Goal: Task Accomplishment & Management: Complete application form

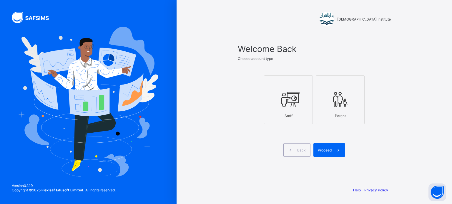
click at [291, 118] on div "Staff" at bounding box center [288, 116] width 42 height 10
click at [325, 154] on div "Proceed" at bounding box center [329, 151] width 32 height 14
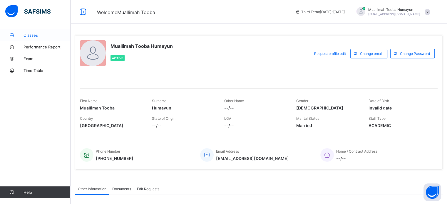
click at [28, 37] on span "Classes" at bounding box center [47, 35] width 47 height 5
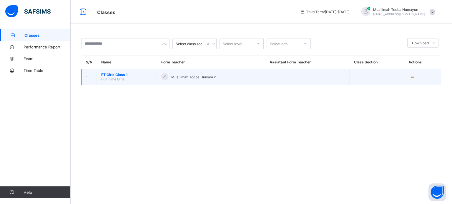
click at [116, 79] on span "Full Time Girls" at bounding box center [112, 79] width 23 height 4
click at [115, 74] on span "FT Girls Class 1" at bounding box center [126, 75] width 51 height 4
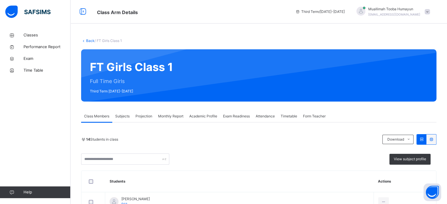
click at [137, 119] on div "Projection" at bounding box center [144, 117] width 23 height 12
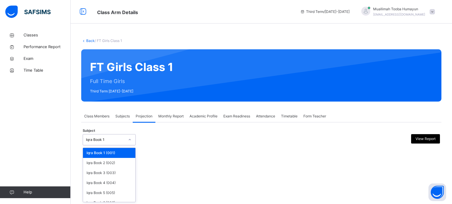
click at [123, 137] on div "Iqra Book 1" at bounding box center [105, 139] width 39 height 5
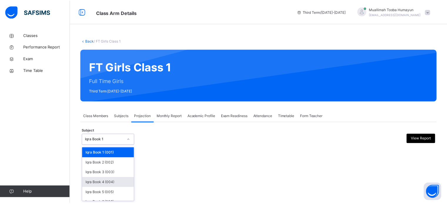
scroll to position [31, 0]
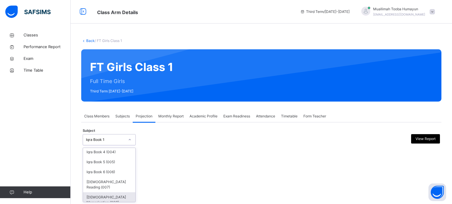
click at [109, 194] on div "[DEMOGRAPHIC_DATA] Memorisation (008)" at bounding box center [109, 200] width 52 height 15
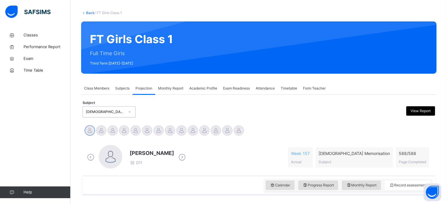
scroll to position [32, 0]
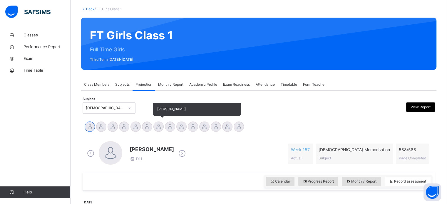
click at [159, 130] on div at bounding box center [159, 127] width 10 height 10
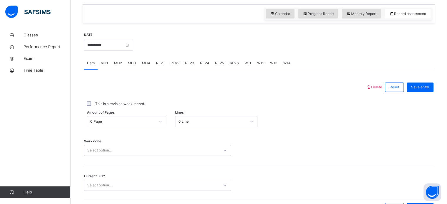
scroll to position [200, 0]
click at [113, 49] on input "**********" at bounding box center [108, 44] width 49 height 11
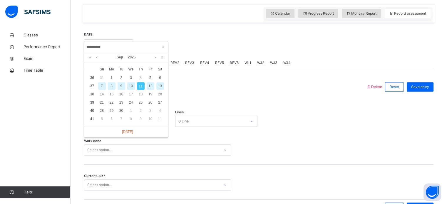
click at [132, 84] on div "10" at bounding box center [131, 86] width 8 height 8
type input "**********"
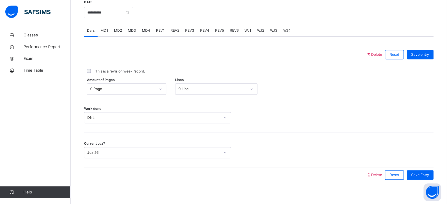
scroll to position [233, 0]
click at [133, 31] on span "MD3" at bounding box center [132, 30] width 8 height 5
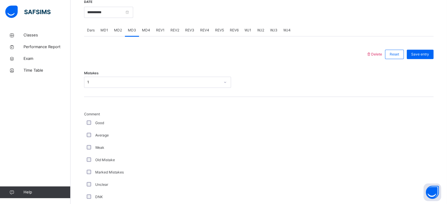
click at [145, 30] on span "MD4" at bounding box center [146, 30] width 8 height 5
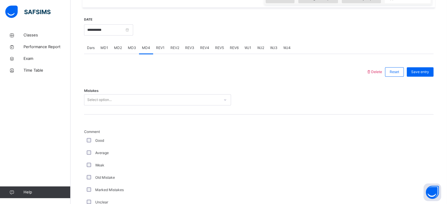
scroll to position [214, 0]
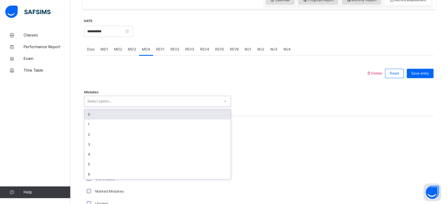
click at [160, 99] on div "Select option..." at bounding box center [151, 101] width 135 height 9
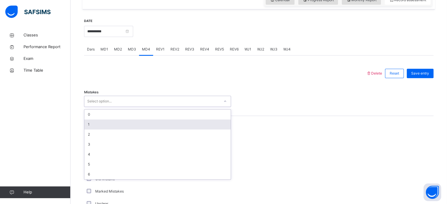
click at [137, 126] on div "1" at bounding box center [157, 125] width 146 height 10
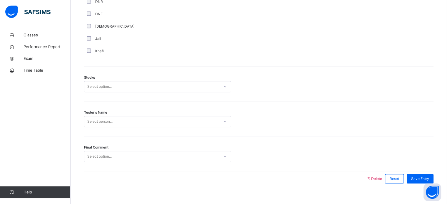
scroll to position [452, 0]
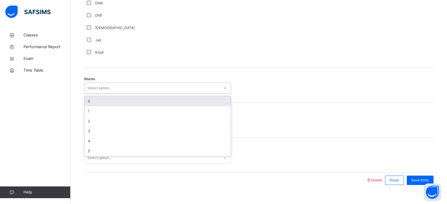
click at [121, 90] on div "Select option..." at bounding box center [151, 88] width 135 height 9
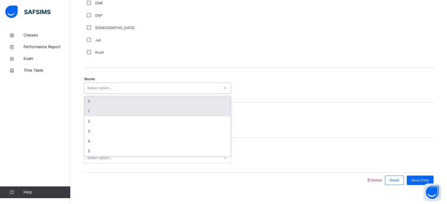
drag, startPoint x: 112, startPoint y: 110, endPoint x: 117, endPoint y: 106, distance: 6.5
click at [117, 106] on div "0 1 2 3 4 5" at bounding box center [157, 126] width 146 height 60
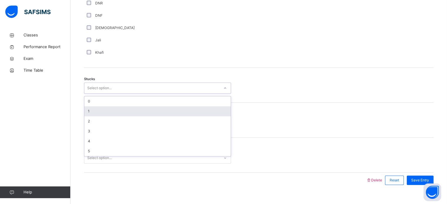
click at [117, 110] on div "1" at bounding box center [157, 111] width 146 height 10
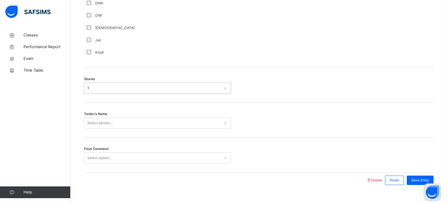
scroll to position [461, 0]
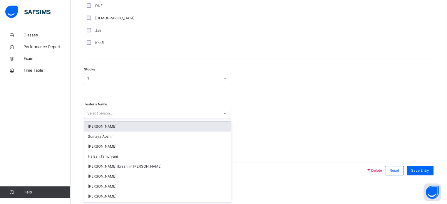
click at [123, 119] on div "option [PERSON_NAME] focused, 1 of 45. 45 results available. Use Up and Down to…" at bounding box center [157, 113] width 147 height 11
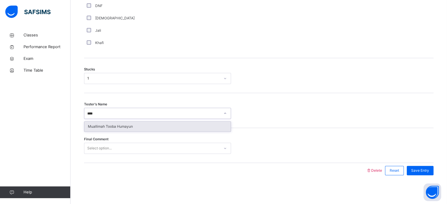
type input "*****"
click at [123, 125] on div "Muallimah Tooba Humayun" at bounding box center [157, 127] width 146 height 10
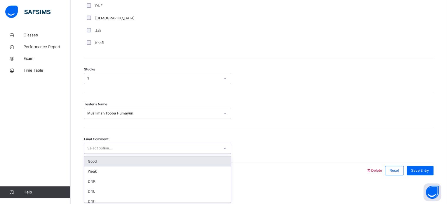
click at [123, 148] on div "Select option..." at bounding box center [151, 148] width 135 height 9
type input "****"
click at [122, 162] on div "Good" at bounding box center [157, 162] width 146 height 10
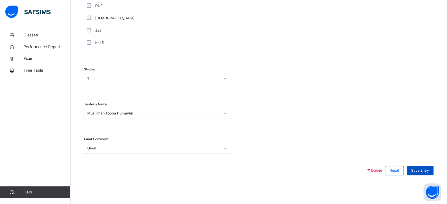
click at [418, 169] on span "Save Entry" at bounding box center [421, 170] width 18 height 5
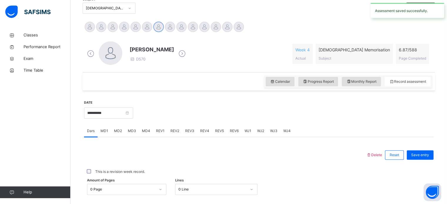
scroll to position [122, 0]
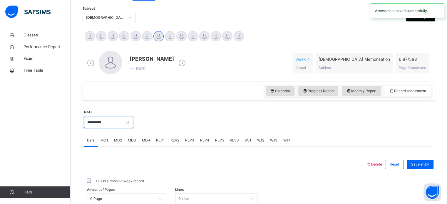
click at [126, 127] on input "**********" at bounding box center [108, 122] width 49 height 11
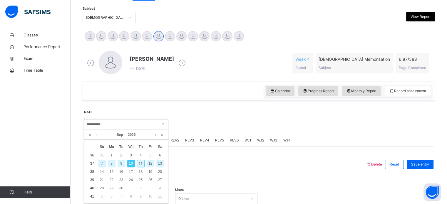
click at [141, 164] on div "11" at bounding box center [141, 164] width 8 height 8
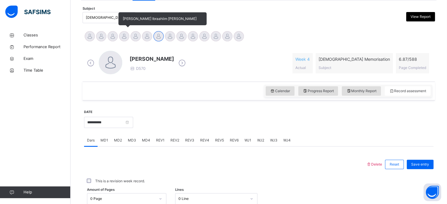
click at [119, 34] on div at bounding box center [124, 36] width 10 height 10
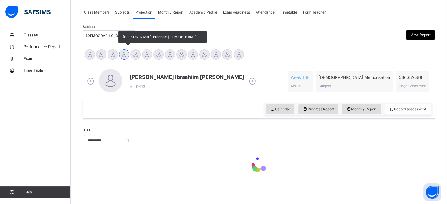
scroll to position [104, 0]
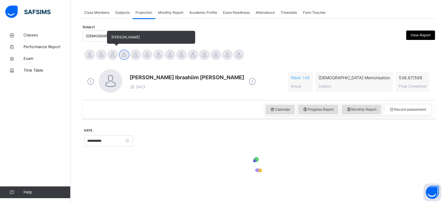
click at [116, 54] on div at bounding box center [113, 55] width 10 height 10
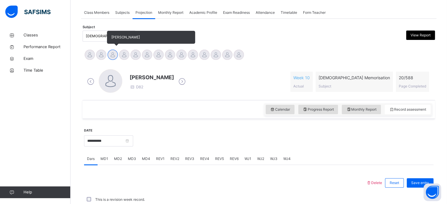
scroll to position [122, 0]
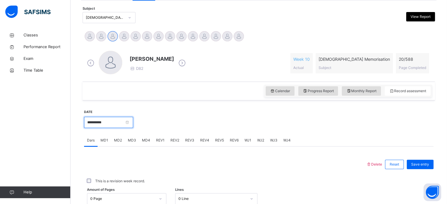
click at [112, 127] on input "**********" at bounding box center [108, 122] width 49 height 11
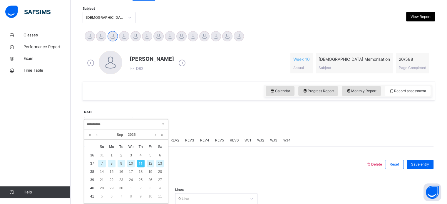
click at [131, 164] on div "10" at bounding box center [131, 164] width 8 height 8
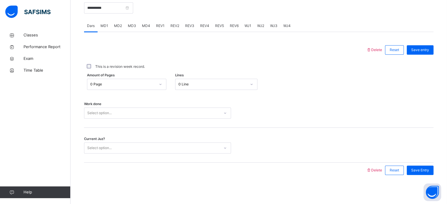
scroll to position [237, 0]
click at [104, 26] on span "MD1" at bounding box center [105, 26] width 8 height 5
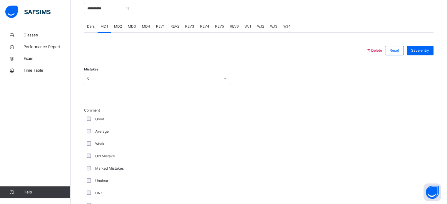
click at [122, 27] on div "MD2" at bounding box center [118, 27] width 14 height 12
click at [133, 27] on span "MD3" at bounding box center [132, 26] width 8 height 5
click at [147, 26] on span "MD4" at bounding box center [146, 26] width 8 height 5
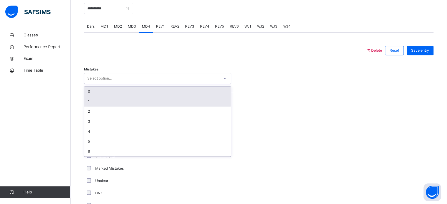
click at [91, 101] on div "1" at bounding box center [157, 102] width 146 height 10
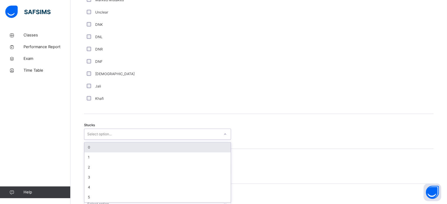
scroll to position [406, 0]
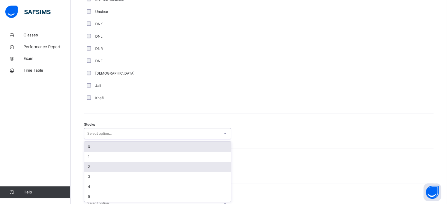
click at [94, 168] on div "2" at bounding box center [157, 167] width 146 height 10
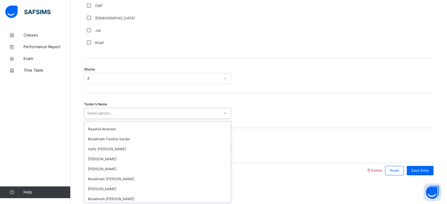
scroll to position [369, 0]
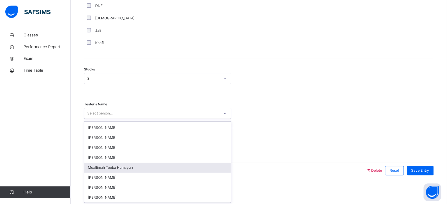
click at [123, 169] on div "Muallimah Tooba Humayun" at bounding box center [157, 168] width 146 height 10
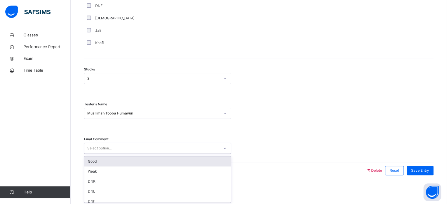
click at [180, 162] on div "Good" at bounding box center [157, 162] width 146 height 10
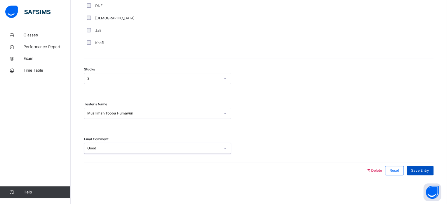
click at [429, 170] on span "Save Entry" at bounding box center [421, 170] width 18 height 5
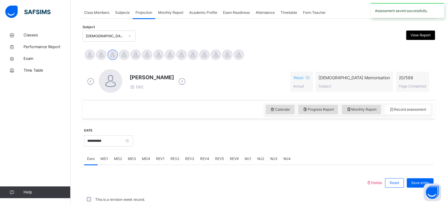
scroll to position [237, 0]
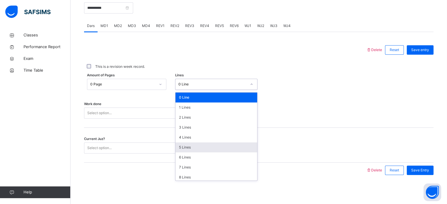
click at [193, 150] on div "5 Lines" at bounding box center [217, 148] width 82 height 10
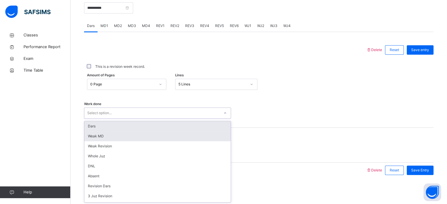
click at [105, 138] on div "Weak MD" at bounding box center [157, 136] width 146 height 10
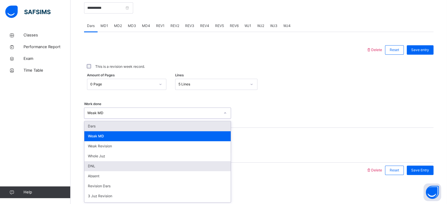
click at [98, 166] on div "DNL" at bounding box center [157, 166] width 146 height 10
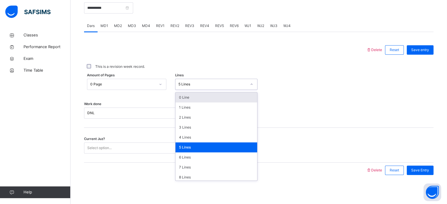
click at [206, 98] on div "0 Line" at bounding box center [217, 98] width 82 height 10
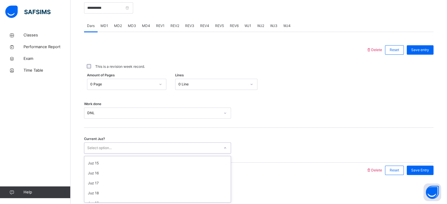
scroll to position [254, 0]
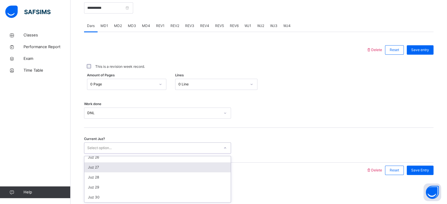
click at [98, 169] on div "Juz 27" at bounding box center [157, 168] width 146 height 10
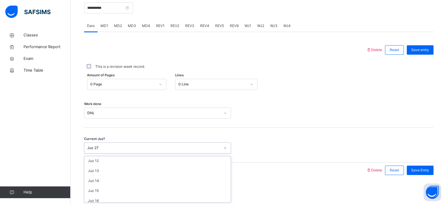
scroll to position [114, 0]
click at [427, 169] on span "Save Entry" at bounding box center [421, 170] width 18 height 5
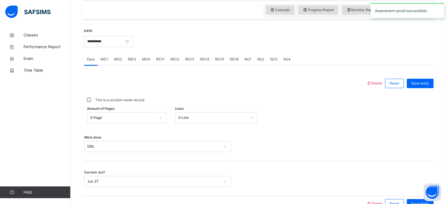
scroll to position [204, 0]
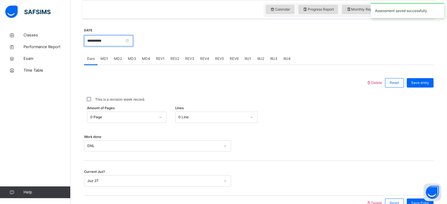
click at [112, 40] on input "**********" at bounding box center [108, 40] width 49 height 11
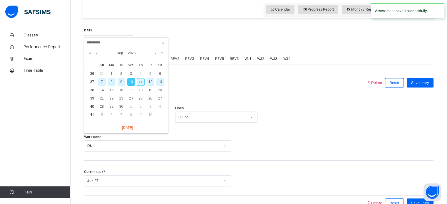
click at [142, 81] on div "11" at bounding box center [141, 82] width 8 height 8
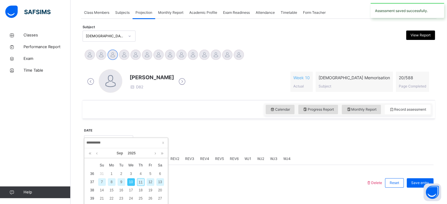
type input "**********"
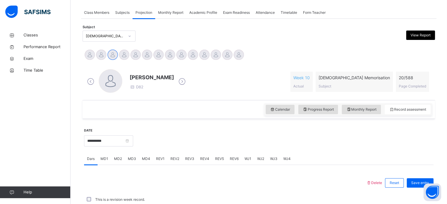
scroll to position [204, 0]
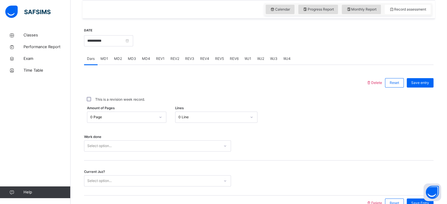
click at [108, 56] on span "MD1" at bounding box center [105, 58] width 8 height 5
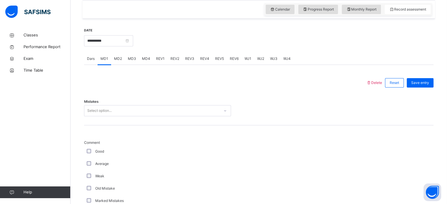
click at [121, 62] on div "MD2" at bounding box center [118, 59] width 14 height 12
click at [100, 62] on div "MD1" at bounding box center [105, 59] width 14 height 12
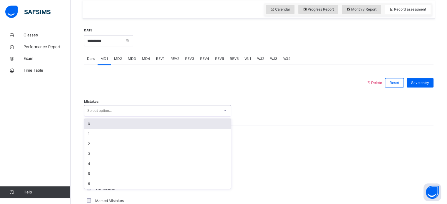
click at [144, 61] on span "MD4" at bounding box center [146, 58] width 8 height 5
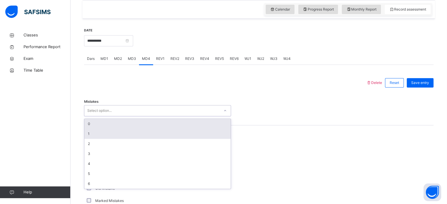
click at [91, 137] on div "1" at bounding box center [157, 134] width 146 height 10
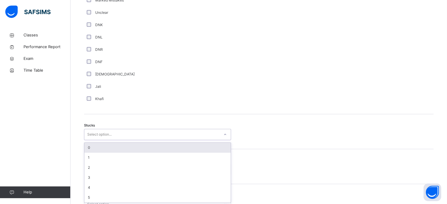
scroll to position [406, 0]
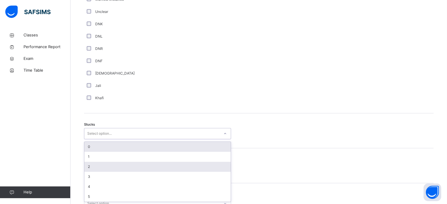
click at [89, 169] on div "2" at bounding box center [157, 167] width 146 height 10
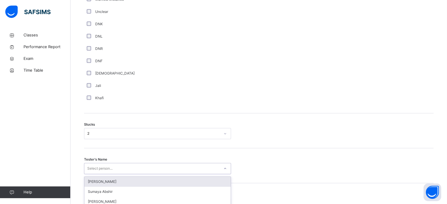
scroll to position [461, 0]
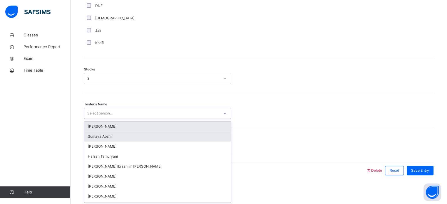
click at [105, 136] on div "Sumaya Abshir" at bounding box center [157, 137] width 146 height 10
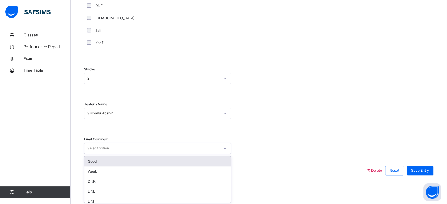
click at [129, 160] on div "Good" at bounding box center [157, 162] width 146 height 10
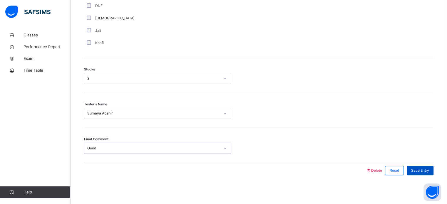
click at [426, 170] on span "Save Entry" at bounding box center [421, 170] width 18 height 5
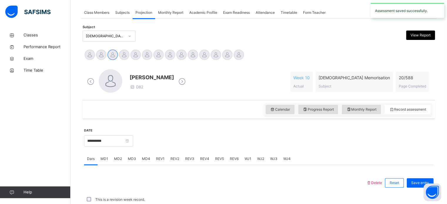
scroll to position [237, 0]
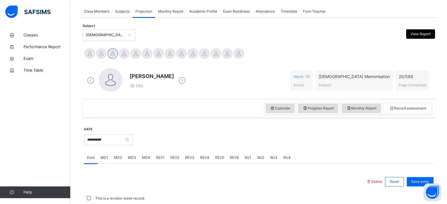
scroll to position [105, 0]
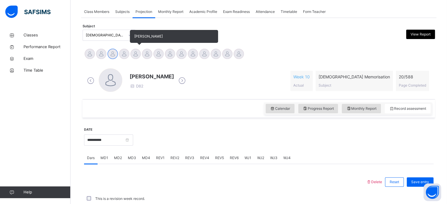
click at [134, 58] on div at bounding box center [136, 54] width 10 height 10
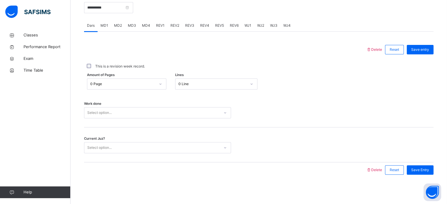
scroll to position [237, 0]
click at [103, 18] on div "**********" at bounding box center [108, 6] width 49 height 25
click at [106, 29] on div "MD1" at bounding box center [105, 26] width 14 height 12
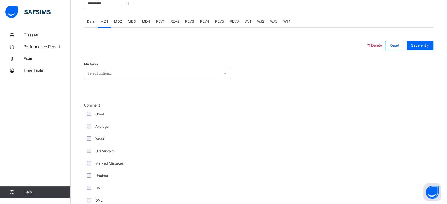
click at [99, 79] on div "Select option..." at bounding box center [99, 73] width 24 height 11
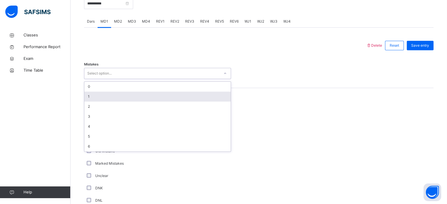
click at [101, 99] on div "1" at bounding box center [157, 97] width 146 height 10
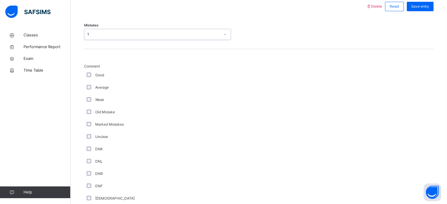
scroll to position [276, 0]
click at [104, 45] on div "Mistakes 1" at bounding box center [259, 31] width 350 height 35
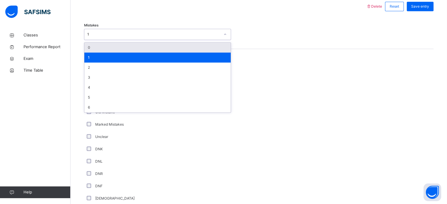
click at [98, 37] on div "1" at bounding box center [153, 34] width 133 height 5
click at [99, 49] on div "0" at bounding box center [157, 48] width 146 height 10
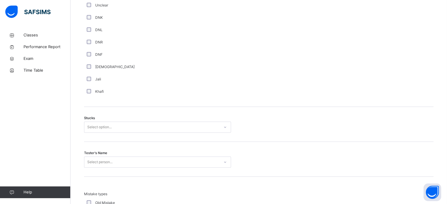
scroll to position [452, 0]
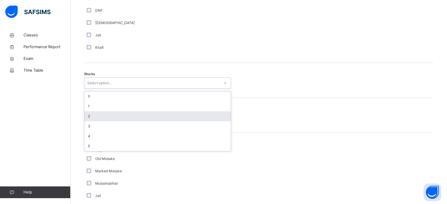
drag, startPoint x: 174, startPoint y: 87, endPoint x: 149, endPoint y: 119, distance: 40.3
click at [149, 89] on div "option 2 focused, 3 of 6. 6 results available. Use Up and Down to choose option…" at bounding box center [157, 83] width 147 height 11
click at [149, 119] on div "2" at bounding box center [157, 116] width 146 height 10
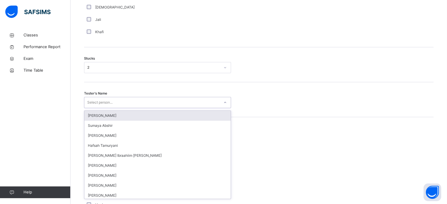
scroll to position [469, 0]
click at [113, 107] on div "option [PERSON_NAME] focused, 1 of 45. 45 results available. Use Up and Down to…" at bounding box center [157, 101] width 147 height 11
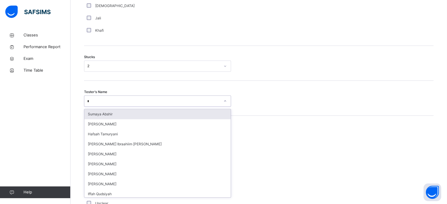
type input "**"
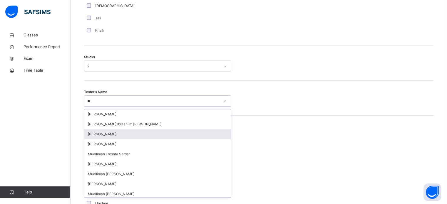
click at [89, 139] on div "[PERSON_NAME]" at bounding box center [157, 134] width 146 height 10
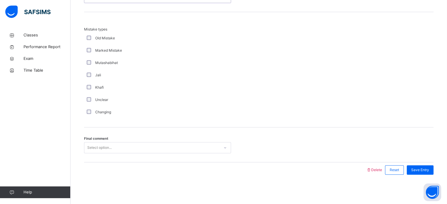
scroll to position [577, 0]
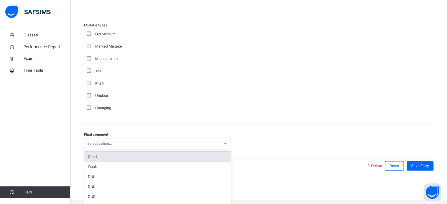
click at [95, 149] on div "Select option..." at bounding box center [99, 143] width 24 height 11
click at [96, 161] on div "Good" at bounding box center [157, 157] width 146 height 10
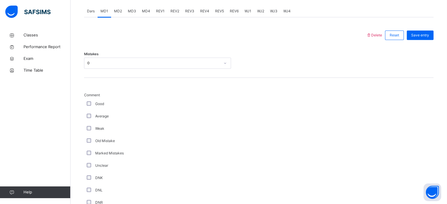
scroll to position [246, 0]
click at [422, 39] on span "Save entry" at bounding box center [421, 36] width 18 height 5
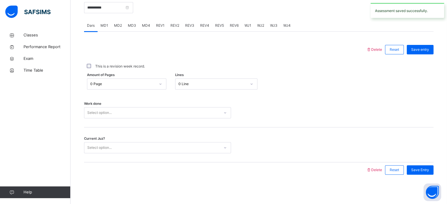
scroll to position [214, 0]
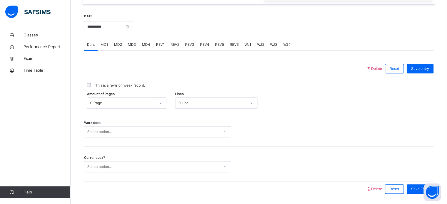
click at [144, 46] on div "MD4" at bounding box center [146, 45] width 14 height 12
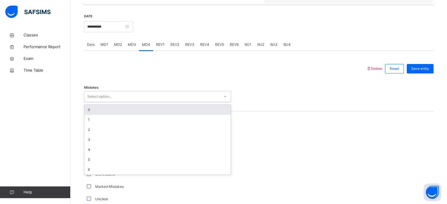
click at [97, 101] on div "Select option..." at bounding box center [99, 96] width 24 height 11
click at [95, 115] on div "0" at bounding box center [157, 110] width 146 height 10
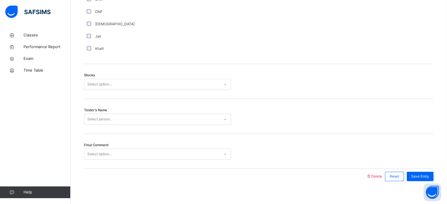
scroll to position [461, 0]
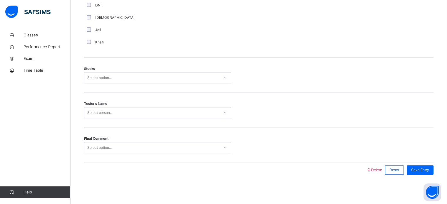
click at [102, 75] on div "Select option..." at bounding box center [99, 77] width 24 height 11
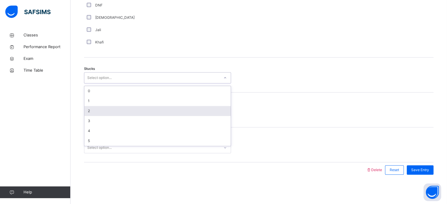
click at [86, 111] on div "2" at bounding box center [157, 111] width 146 height 10
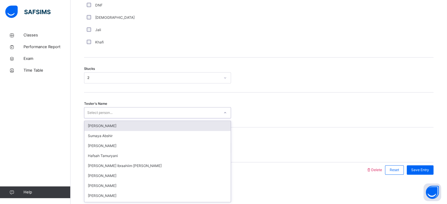
click at [98, 111] on div "Select person..." at bounding box center [99, 112] width 25 height 11
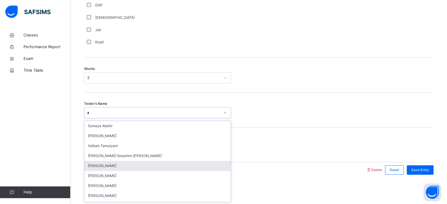
type input "**"
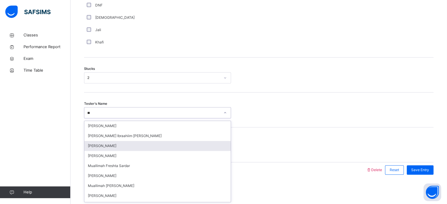
click at [98, 148] on div "[PERSON_NAME]" at bounding box center [157, 146] width 146 height 10
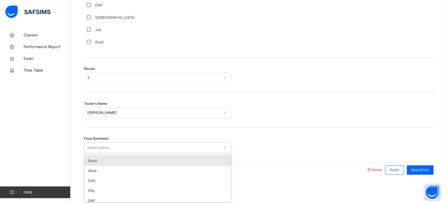
click at [98, 148] on div "Select option..." at bounding box center [99, 147] width 24 height 11
click at [99, 159] on div "Good" at bounding box center [157, 161] width 146 height 10
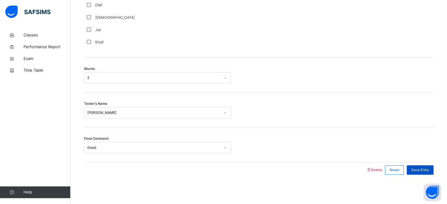
click at [425, 171] on span "Save Entry" at bounding box center [421, 170] width 18 height 5
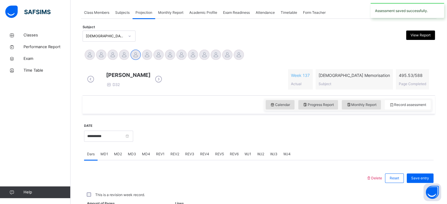
scroll to position [237, 0]
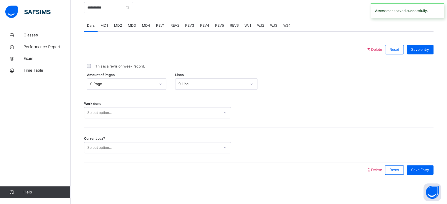
click at [163, 24] on span "REV1" at bounding box center [160, 25] width 9 height 5
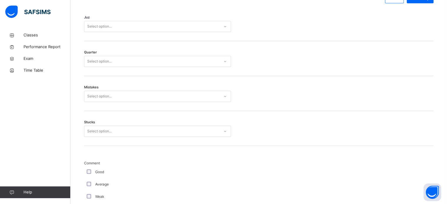
scroll to position [283, 0]
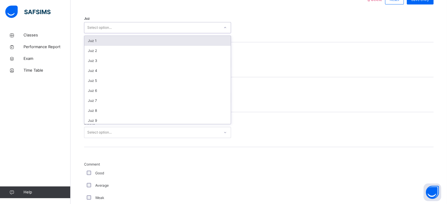
click at [98, 29] on div "Select option..." at bounding box center [99, 27] width 24 height 11
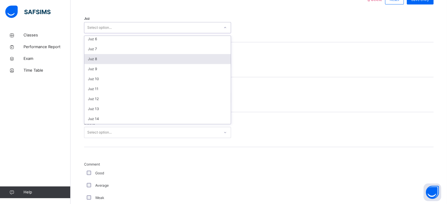
scroll to position [52, 0]
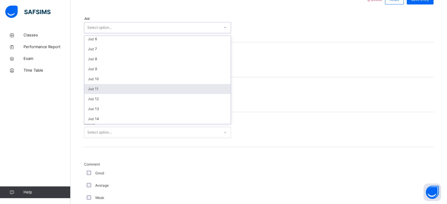
click at [102, 91] on div "Juz 11" at bounding box center [157, 89] width 146 height 10
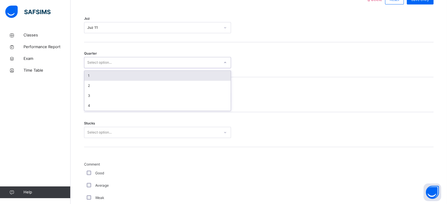
click at [91, 68] on div "Select option..." at bounding box center [157, 62] width 147 height 11
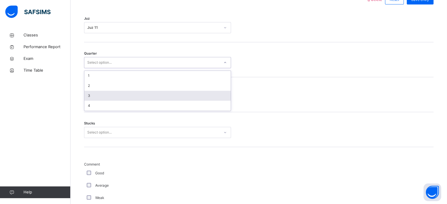
click at [111, 98] on div "3" at bounding box center [157, 96] width 146 height 10
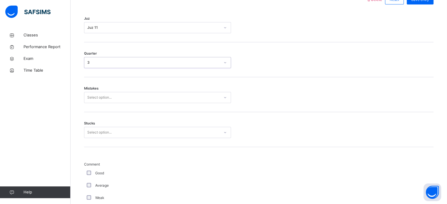
click at [111, 98] on div "Select option..." at bounding box center [99, 97] width 24 height 11
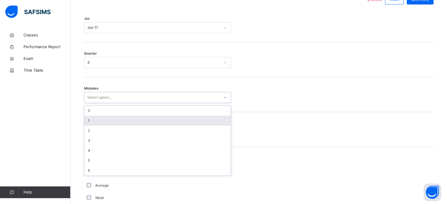
click at [111, 126] on div "1" at bounding box center [157, 121] width 146 height 10
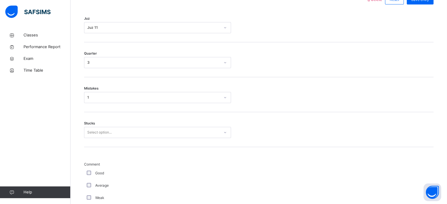
click at [90, 96] on div "Mistakes 1" at bounding box center [259, 94] width 350 height 35
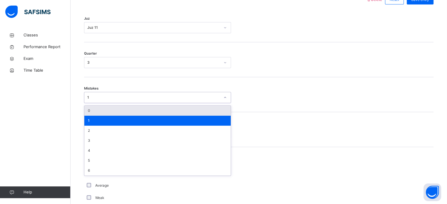
click at [91, 100] on div "1" at bounding box center [153, 97] width 133 height 5
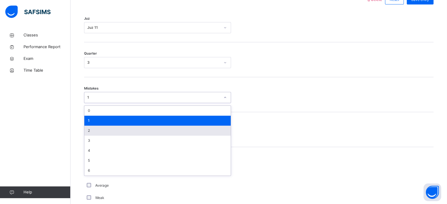
click at [95, 134] on div "2" at bounding box center [157, 131] width 146 height 10
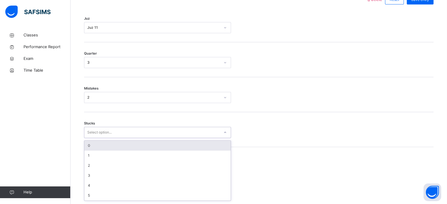
scroll to position [286, 0]
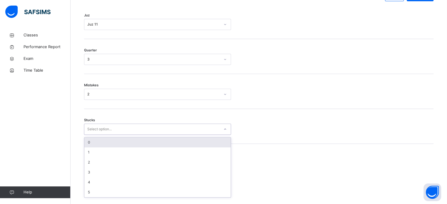
click at [95, 134] on div "Select option..." at bounding box center [99, 129] width 24 height 11
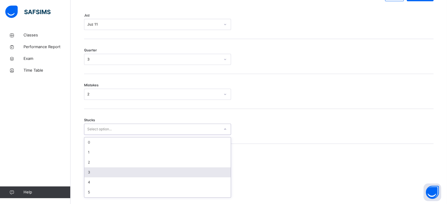
click at [100, 176] on div "3" at bounding box center [157, 173] width 146 height 10
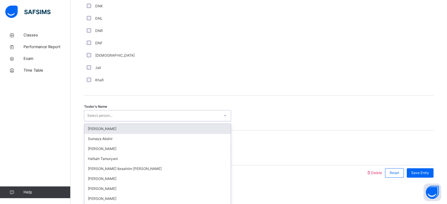
scroll to position [531, 0]
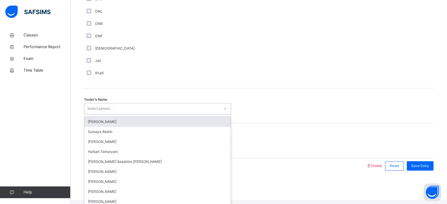
click at [120, 114] on div "Select person..." at bounding box center [151, 108] width 135 height 9
type input "**"
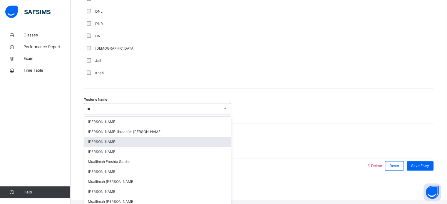
click at [114, 147] on div "[PERSON_NAME]" at bounding box center [157, 142] width 146 height 10
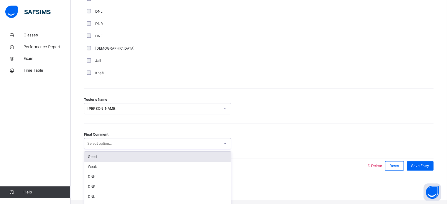
click at [114, 149] on div "Select option..." at bounding box center [151, 143] width 135 height 9
type input "*"
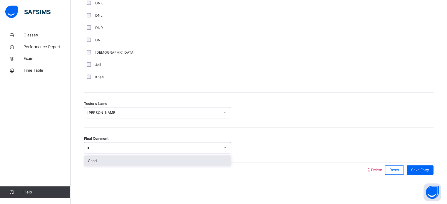
click at [102, 157] on div "Good" at bounding box center [157, 161] width 146 height 10
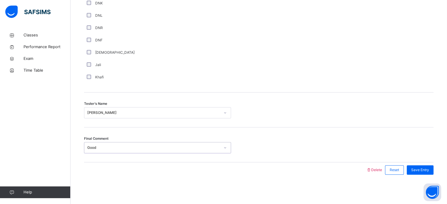
click at [98, 162] on div "Final Comment option Good, selected. 0 results available. Select is focused ,ty…" at bounding box center [259, 145] width 350 height 35
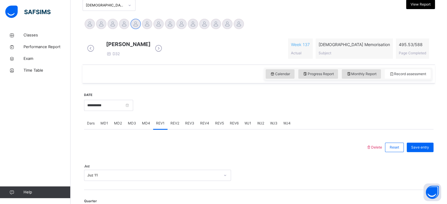
scroll to position [134, 0]
click at [422, 150] on span "Save entry" at bounding box center [421, 148] width 18 height 5
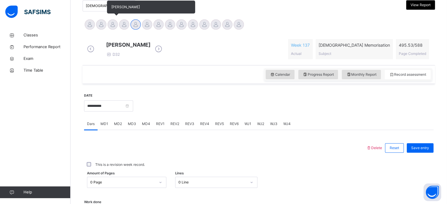
click at [112, 23] on div at bounding box center [113, 24] width 10 height 10
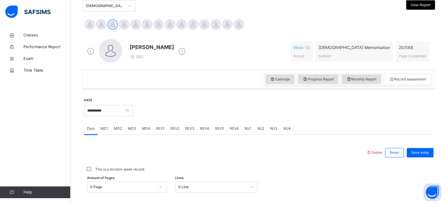
click at [105, 129] on span "MD1" at bounding box center [105, 128] width 8 height 5
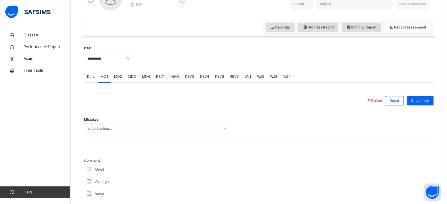
click at [207, 134] on div "Select option..." at bounding box center [157, 128] width 147 height 11
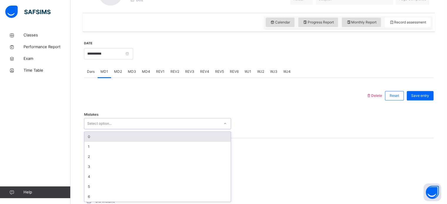
click at [193, 141] on div "0" at bounding box center [157, 137] width 146 height 10
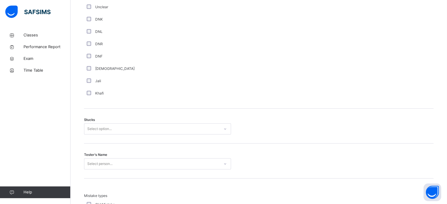
scroll to position [438, 0]
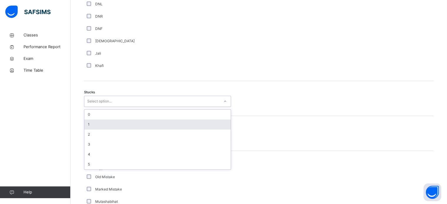
click at [111, 120] on div "1" at bounding box center [157, 125] width 146 height 10
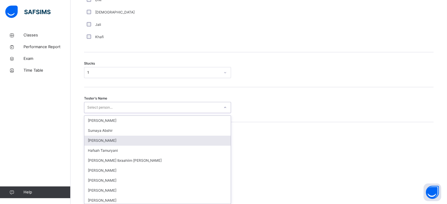
scroll to position [469, 0]
click at [109, 112] on div "option [PERSON_NAME] focused, 3 of 45. 45 results available. Use Up and Down to…" at bounding box center [157, 106] width 147 height 11
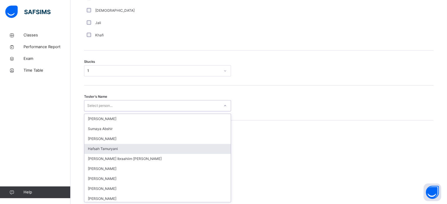
click at [111, 148] on div "Hafsah Tamuryani" at bounding box center [157, 149] width 146 height 10
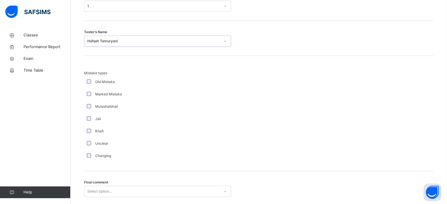
scroll to position [577, 0]
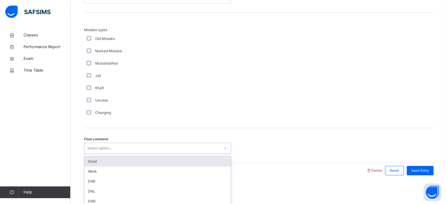
click at [187, 157] on div "Good" at bounding box center [157, 162] width 146 height 10
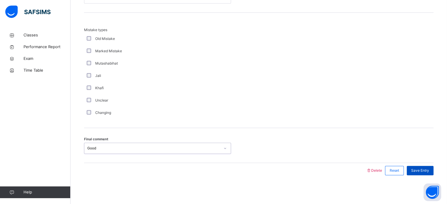
click at [429, 174] on div "Save Entry" at bounding box center [420, 170] width 27 height 9
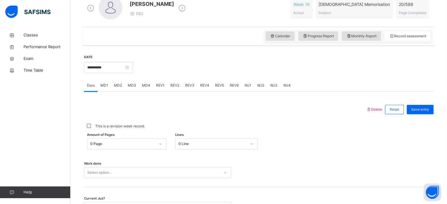
scroll to position [111, 0]
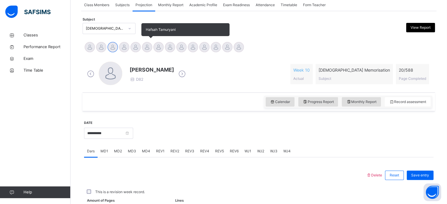
click at [147, 47] on div at bounding box center [147, 47] width 10 height 10
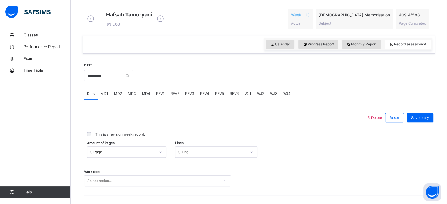
scroll to position [165, 0]
click at [159, 96] on span "REV1" at bounding box center [160, 93] width 9 height 5
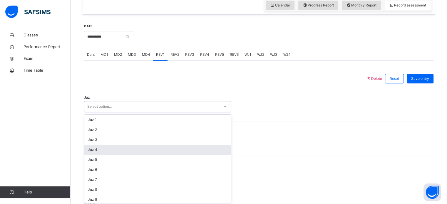
scroll to position [209, 0]
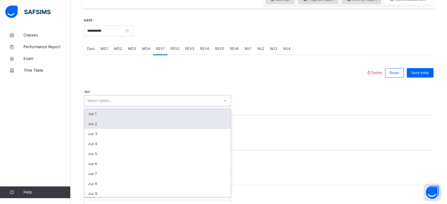
drag, startPoint x: 118, startPoint y: 150, endPoint x: 85, endPoint y: 125, distance: 41.8
click at [85, 106] on div "option Juz 1 focused, 1 of 30. 30 results available. Use Up and Down to choose …" at bounding box center [157, 100] width 147 height 11
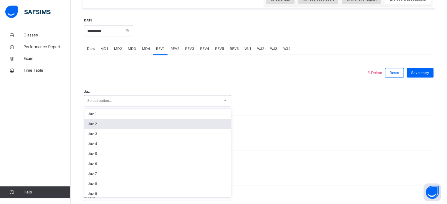
click at [85, 125] on div "Juz 2" at bounding box center [157, 124] width 146 height 10
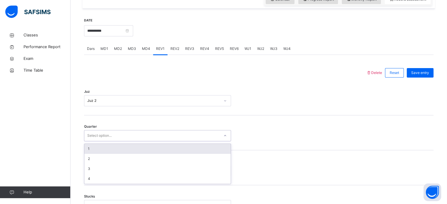
drag, startPoint x: 91, startPoint y: 141, endPoint x: 89, endPoint y: 152, distance: 11.3
click at [89, 141] on div "option 1 focused, 1 of 4. 4 results available. Use Up and Down to choose option…" at bounding box center [157, 135] width 147 height 11
click at [89, 152] on div "1" at bounding box center [157, 149] width 146 height 10
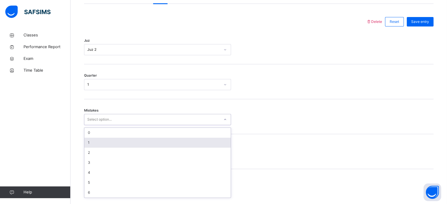
click at [91, 125] on div "option 1 focused, 2 of 7. 7 results available. Use Up and Down to choose option…" at bounding box center [157, 119] width 147 height 11
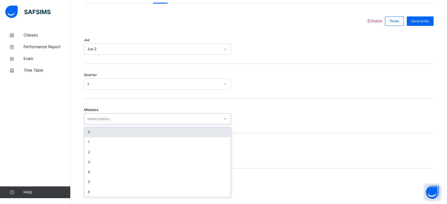
click at [85, 132] on div "0" at bounding box center [157, 132] width 146 height 10
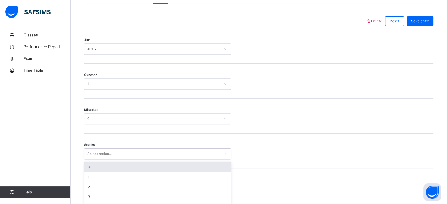
scroll to position [286, 0]
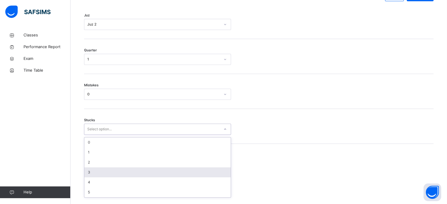
drag, startPoint x: 89, startPoint y: 158, endPoint x: 92, endPoint y: 175, distance: 16.9
click at [92, 135] on div "option 3 focused, 4 of 6. 6 results available. Use Up and Down to choose option…" at bounding box center [157, 129] width 147 height 11
click at [92, 175] on div "3" at bounding box center [157, 173] width 146 height 10
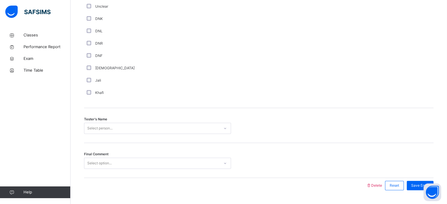
scroll to position [518, 0]
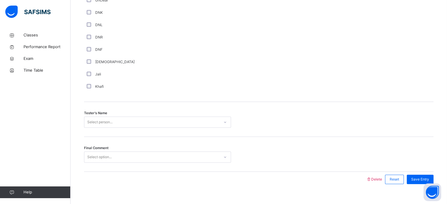
click at [92, 116] on span "Tester's Name" at bounding box center [95, 113] width 23 height 5
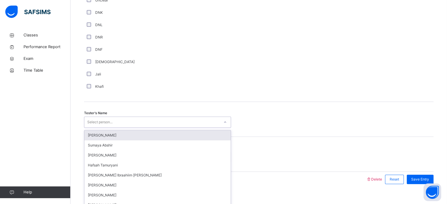
scroll to position [531, 0]
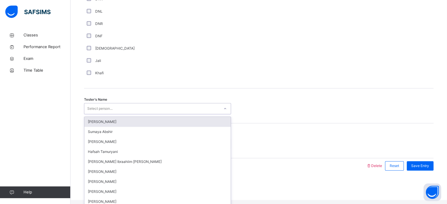
click at [93, 114] on div "option [PERSON_NAME] focused, 1 of 45. 45 results available. Use Up and Down to…" at bounding box center [157, 108] width 147 height 11
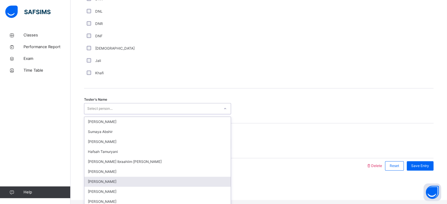
scroll to position [39, 0]
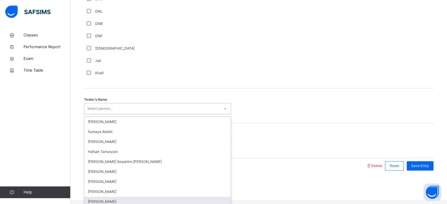
click at [97, 197] on div "[PERSON_NAME]" at bounding box center [157, 202] width 146 height 10
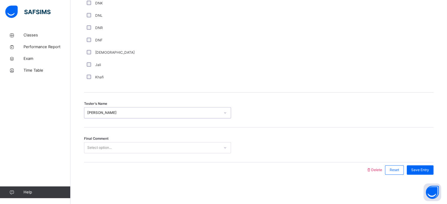
click at [91, 143] on div "Select option..." at bounding box center [99, 147] width 24 height 11
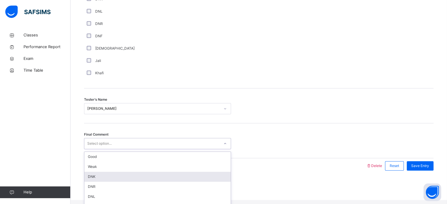
click at [91, 181] on div "DNK" at bounding box center [157, 177] width 146 height 10
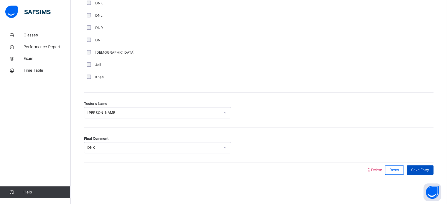
click at [417, 169] on span "Save Entry" at bounding box center [421, 170] width 18 height 5
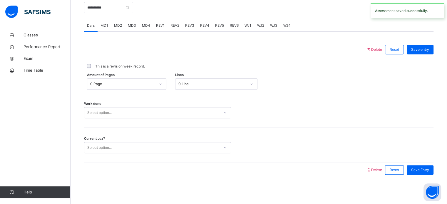
scroll to position [217, 0]
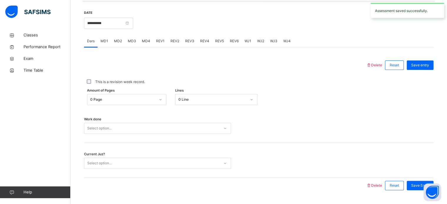
click at [171, 41] on div "REV2" at bounding box center [175, 41] width 15 height 12
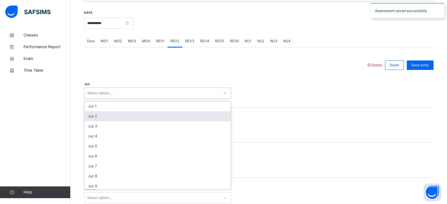
drag, startPoint x: 131, startPoint y: 93, endPoint x: 112, endPoint y: 125, distance: 38.1
click at [112, 99] on div "option Juz 2 focused, 2 of 30. 30 results available. Use Up and Down to choose …" at bounding box center [157, 93] width 147 height 11
click at [112, 121] on div "Juz 2" at bounding box center [157, 116] width 146 height 10
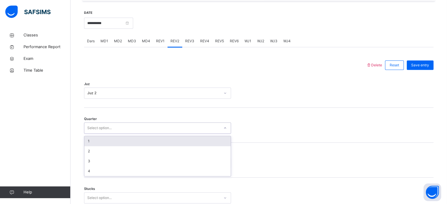
click at [105, 128] on div "Select option..." at bounding box center [99, 128] width 24 height 11
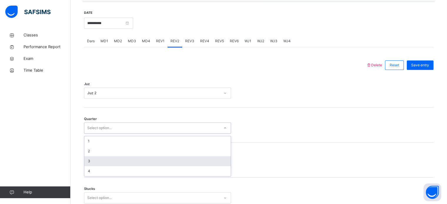
click at [91, 164] on div "3" at bounding box center [157, 161] width 146 height 10
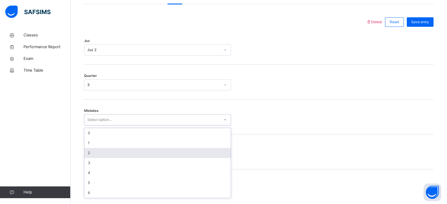
click at [91, 126] on div "option 2 focused, 3 of 7. 7 results available. Use Up and Down to choose option…" at bounding box center [157, 119] width 147 height 11
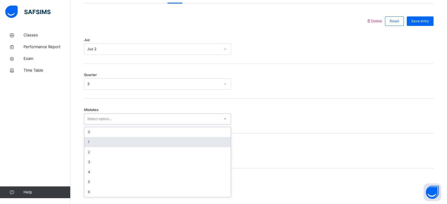
drag, startPoint x: 95, startPoint y: 137, endPoint x: 94, endPoint y: 143, distance: 5.9
click at [94, 143] on div "0 1 2 3 4 5 6" at bounding box center [157, 162] width 146 height 70
click at [94, 143] on div "1" at bounding box center [157, 142] width 146 height 10
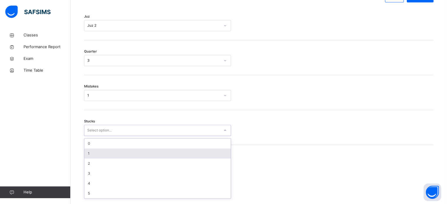
scroll to position [286, 0]
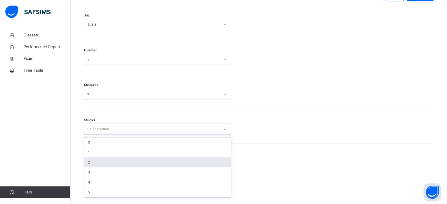
drag, startPoint x: 94, startPoint y: 155, endPoint x: 91, endPoint y: 164, distance: 10.0
click at [91, 135] on div "option 2 focused, 3 of 6. 6 results available. Use Up and Down to choose option…" at bounding box center [157, 129] width 147 height 11
click at [91, 164] on div "2" at bounding box center [157, 163] width 146 height 10
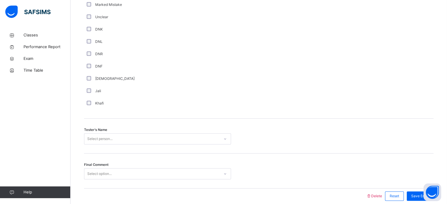
scroll to position [531, 0]
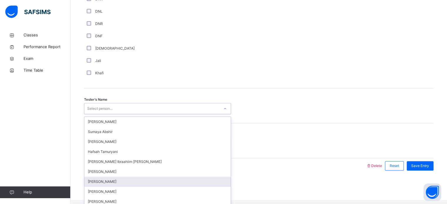
drag, startPoint x: 89, startPoint y: 112, endPoint x: 105, endPoint y: 184, distance: 74.4
click at [105, 114] on div "option [PERSON_NAME] focused, 7 of 45. 45 results available. Use Up and Down to…" at bounding box center [157, 108] width 147 height 11
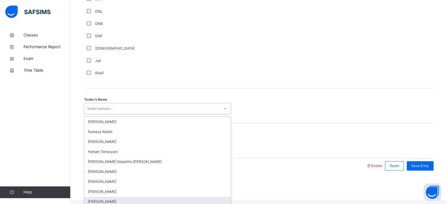
click at [103, 197] on div "[PERSON_NAME]" at bounding box center [157, 202] width 146 height 10
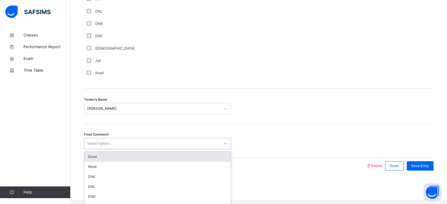
click at [87, 149] on div "Select option..." at bounding box center [151, 143] width 135 height 9
click at [91, 162] on div "Good" at bounding box center [157, 157] width 146 height 10
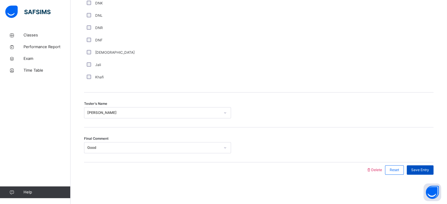
click at [421, 172] on span "Save Entry" at bounding box center [421, 170] width 18 height 5
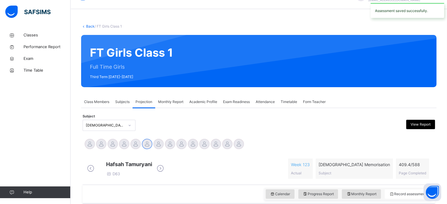
scroll to position [0, 0]
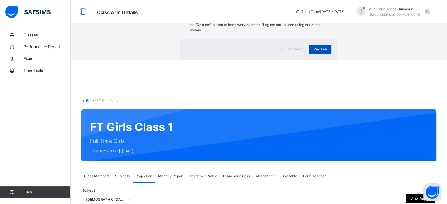
click at [309, 54] on div "Resume" at bounding box center [320, 49] width 22 height 9
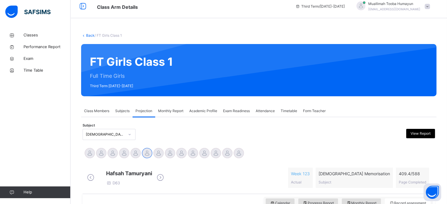
scroll to position [53, 0]
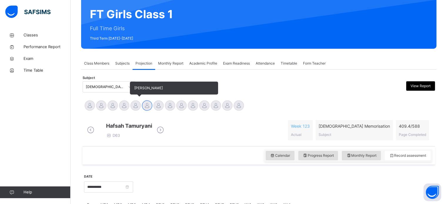
click at [133, 107] on div at bounding box center [136, 106] width 10 height 10
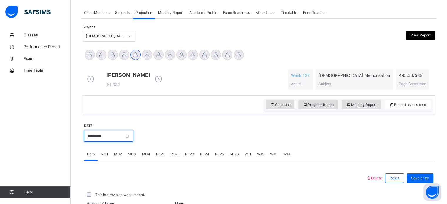
click at [112, 141] on input "**********" at bounding box center [108, 136] width 49 height 11
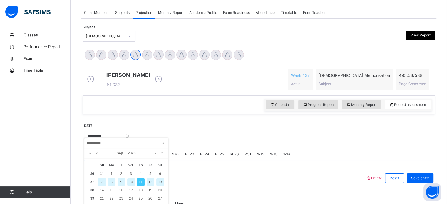
click at [133, 186] on div "10" at bounding box center [131, 183] width 8 height 8
type input "**********"
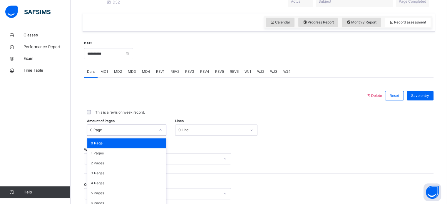
scroll to position [216, 0]
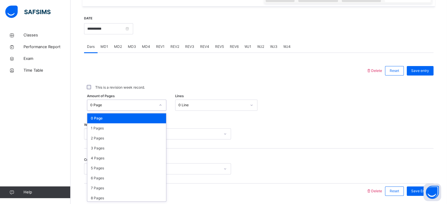
click at [155, 111] on div "option 0 Page focused, 1 of 589. 589 results available. Use Up and Down to choo…" at bounding box center [126, 105] width 79 height 11
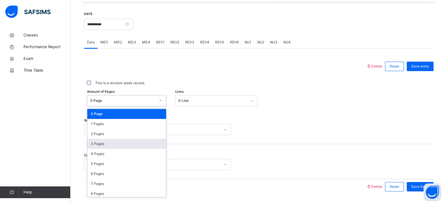
click at [111, 149] on div "3 Pages" at bounding box center [126, 144] width 79 height 10
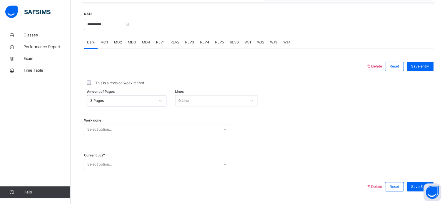
scroll to position [237, 0]
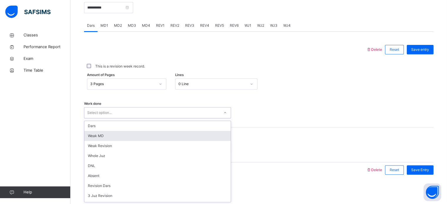
click at [100, 119] on div "option [PERSON_NAME] MD focused, 2 of 14. 14 results available. Use Up and Down…" at bounding box center [157, 112] width 147 height 11
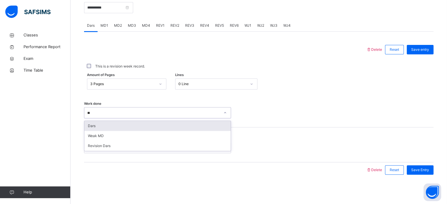
type input "***"
click at [112, 123] on div "Dars" at bounding box center [157, 126] width 146 height 10
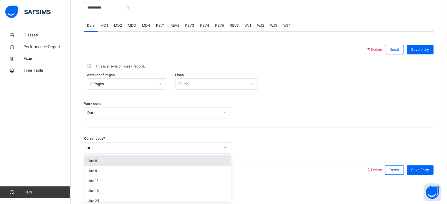
type input "**"
click at [107, 204] on div "Back / FT Girls Class 1 FT Girls Class 1 Full Time Girls Third Term [DATE]-[DAT…" at bounding box center [259, 1] width 377 height 408
type input "**"
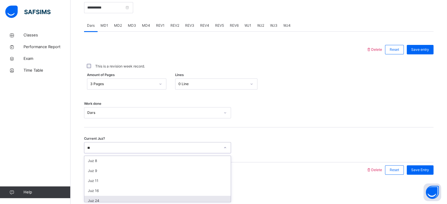
click at [107, 197] on div "Juz 24" at bounding box center [157, 201] width 146 height 10
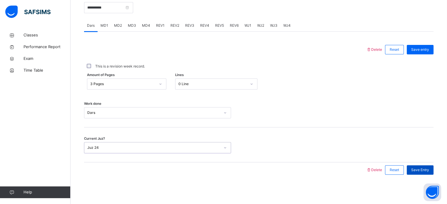
click at [429, 168] on span "Save Entry" at bounding box center [421, 170] width 18 height 5
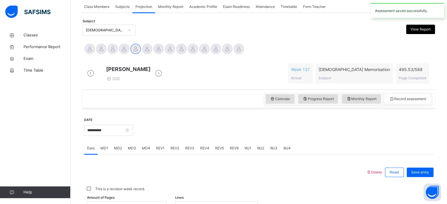
scroll to position [144, 0]
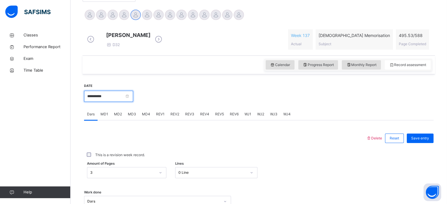
click at [132, 99] on input "**********" at bounding box center [108, 96] width 49 height 11
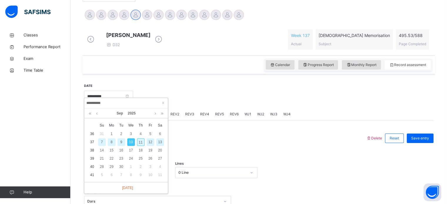
click at [132, 99] on div "**********" at bounding box center [126, 103] width 84 height 10
click at [191, 86] on div "**********" at bounding box center [259, 174] width 350 height 195
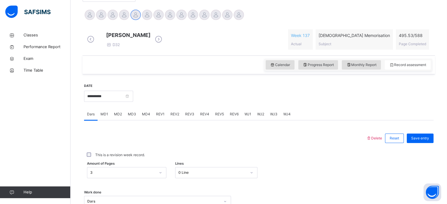
click at [150, 116] on div "MD4" at bounding box center [146, 115] width 14 height 12
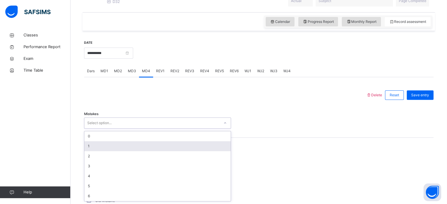
scroll to position [191, 0]
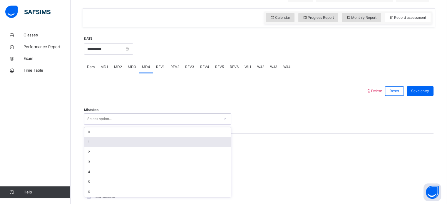
drag, startPoint x: 115, startPoint y: 170, endPoint x: 92, endPoint y: 147, distance: 32.0
click at [92, 125] on div "option 1 focused, 2 of 7. 7 results available. Use Up and Down to choose option…" at bounding box center [157, 119] width 147 height 11
click at [92, 147] on div "1" at bounding box center [157, 142] width 146 height 10
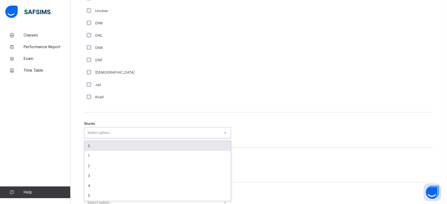
scroll to position [406, 0]
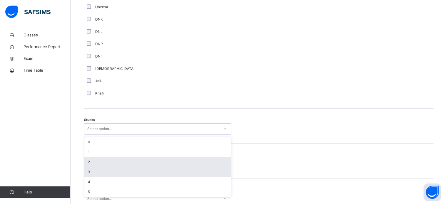
drag, startPoint x: 96, startPoint y: 134, endPoint x: 89, endPoint y: 173, distance: 39.8
click at [89, 135] on div "option 2 focused, 3 of 6. 6 results available. Use Up and Down to choose option…" at bounding box center [157, 129] width 147 height 11
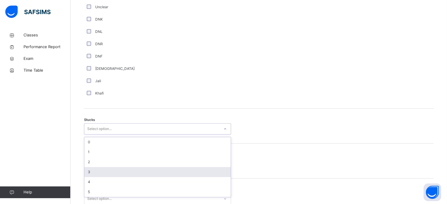
click at [89, 173] on div "3" at bounding box center [157, 172] width 146 height 10
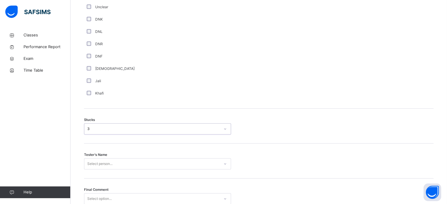
scroll to position [461, 0]
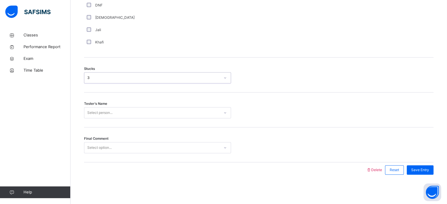
click at [89, 119] on div "Select person..." at bounding box center [157, 112] width 147 height 11
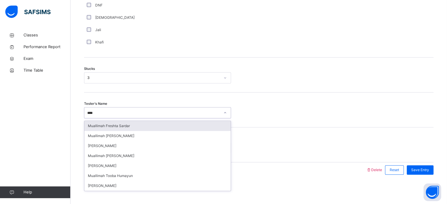
type input "*****"
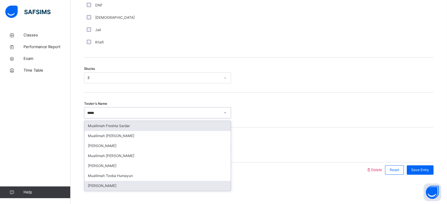
click at [121, 182] on div "[PERSON_NAME]" at bounding box center [157, 186] width 146 height 10
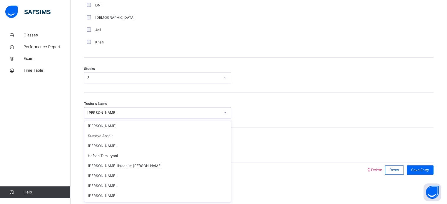
scroll to position [355, 0]
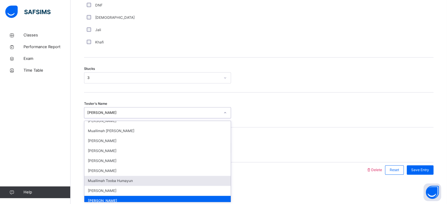
click at [131, 185] on div "Muallimah Tooba Humayun" at bounding box center [157, 181] width 146 height 10
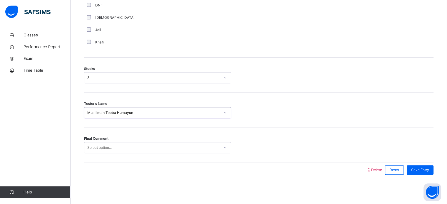
click at [150, 158] on div "Final Comment Select option..." at bounding box center [259, 145] width 350 height 35
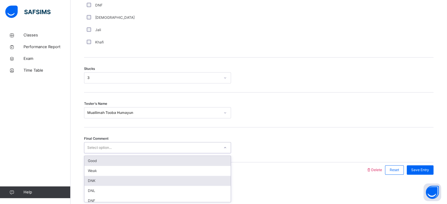
click at [99, 177] on div "DNK" at bounding box center [157, 181] width 146 height 10
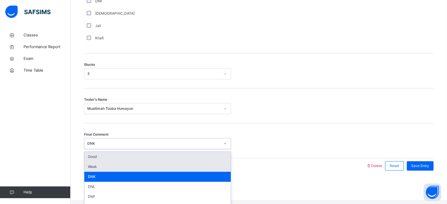
click at [113, 172] on div "Weak" at bounding box center [157, 167] width 146 height 10
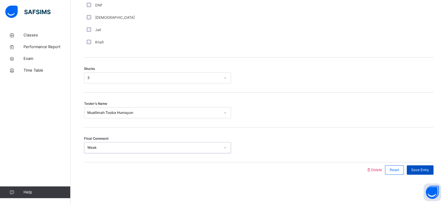
click at [428, 168] on span "Save Entry" at bounding box center [421, 170] width 18 height 5
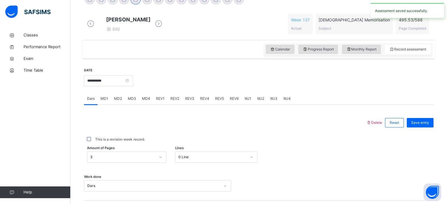
scroll to position [158, 0]
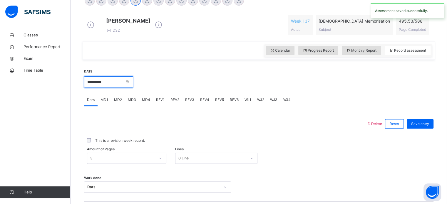
click at [128, 87] on input "**********" at bounding box center [108, 81] width 49 height 11
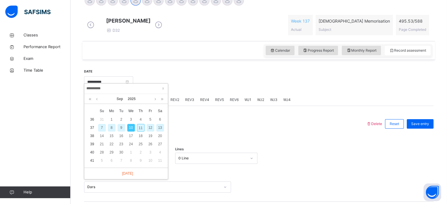
click at [140, 131] on div "11" at bounding box center [141, 128] width 8 height 8
type input "**********"
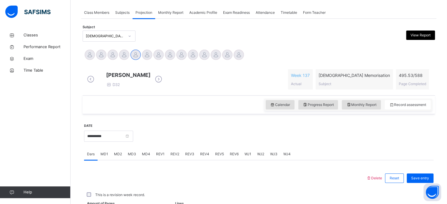
scroll to position [158, 0]
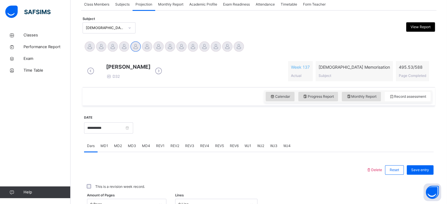
scroll to position [112, 0]
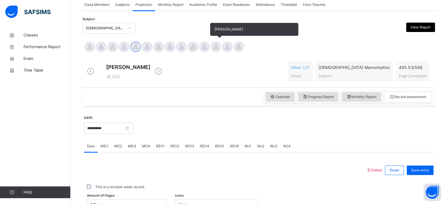
click at [214, 49] on div at bounding box center [216, 47] width 10 height 10
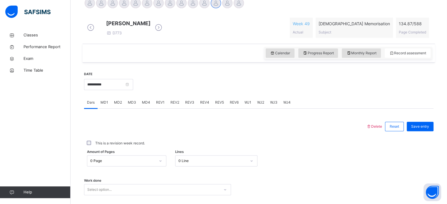
scroll to position [156, 0]
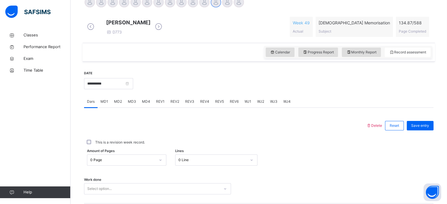
click at [115, 104] on span "MD2" at bounding box center [118, 101] width 8 height 5
click at [132, 104] on span "MD3" at bounding box center [132, 101] width 8 height 5
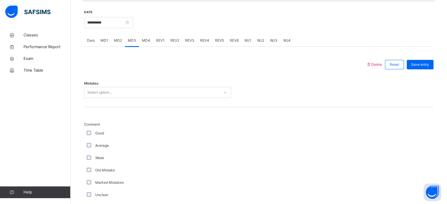
scroll to position [292, 0]
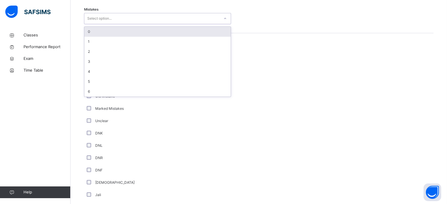
click at [95, 18] on div "Select option..." at bounding box center [99, 18] width 24 height 11
click at [86, 34] on div "0" at bounding box center [157, 32] width 146 height 10
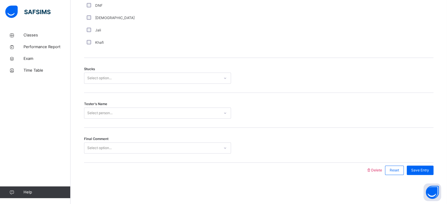
scroll to position [461, 0]
click at [89, 87] on div "Stucks Select option..." at bounding box center [259, 75] width 350 height 35
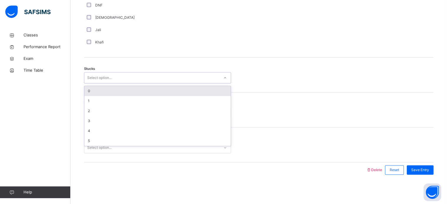
click at [89, 77] on div "Select option..." at bounding box center [99, 77] width 24 height 11
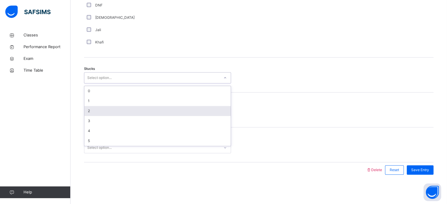
click at [94, 110] on div "2" at bounding box center [157, 111] width 146 height 10
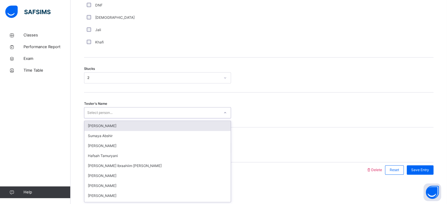
click at [91, 112] on div "Select person..." at bounding box center [99, 112] width 25 height 11
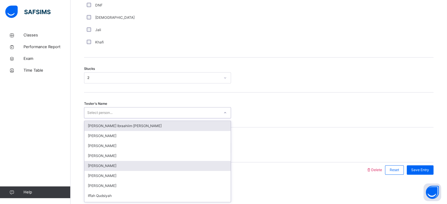
click at [102, 164] on div "[PERSON_NAME]" at bounding box center [157, 166] width 146 height 10
click at [102, 164] on div at bounding box center [225, 170] width 277 height 15
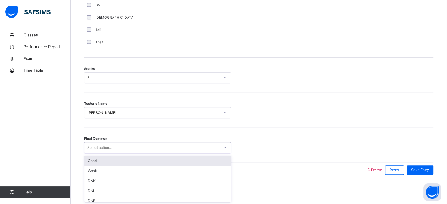
click at [97, 145] on div "Select option..." at bounding box center [99, 147] width 24 height 11
click at [96, 160] on div "Good" at bounding box center [157, 161] width 146 height 10
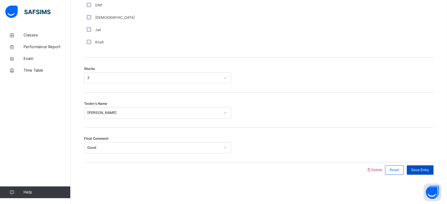
click at [422, 168] on span "Save Entry" at bounding box center [421, 170] width 18 height 5
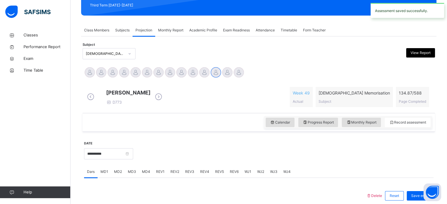
scroll to position [92, 0]
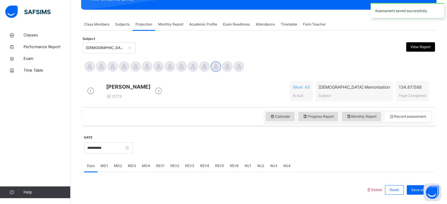
click at [158, 169] on span "REV1" at bounding box center [160, 166] width 9 height 5
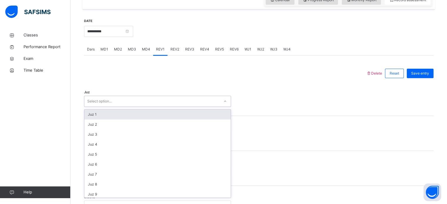
scroll to position [209, 0]
click at [113, 106] on div "Select option..." at bounding box center [151, 100] width 135 height 9
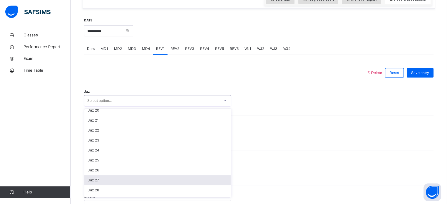
scroll to position [212, 0]
click at [98, 186] on div "Juz 29" at bounding box center [157, 182] width 146 height 10
drag, startPoint x: 97, startPoint y: 138, endPoint x: 88, endPoint y: 186, distance: 48.9
click at [88, 141] on div "option 4 focused, 4 of 4. 4 results available. Use Up and Down to choose option…" at bounding box center [157, 135] width 147 height 11
click at [88, 184] on div "4" at bounding box center [157, 179] width 146 height 10
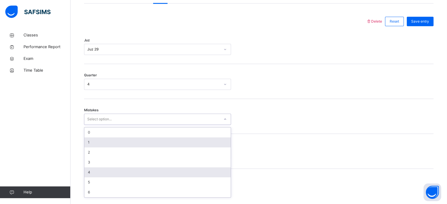
scroll to position [261, 0]
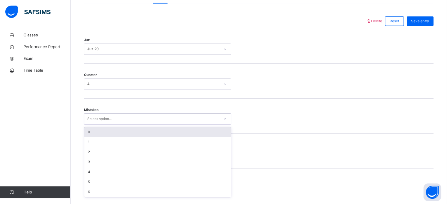
drag, startPoint x: 90, startPoint y: 173, endPoint x: 90, endPoint y: 135, distance: 38.0
click at [90, 125] on div "option 0 focused, 1 of 7. 7 results available. Use Up and Down to choose option…" at bounding box center [157, 119] width 147 height 11
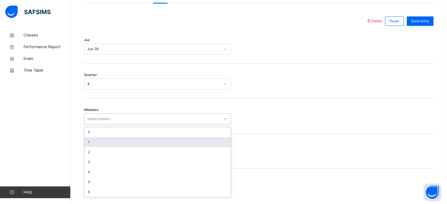
click at [89, 135] on div "0" at bounding box center [157, 132] width 146 height 10
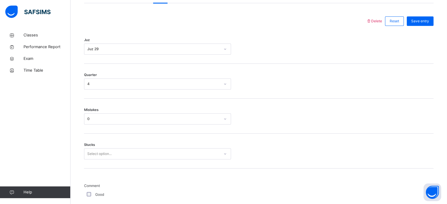
click at [89, 134] on div "Mistakes 0" at bounding box center [259, 116] width 350 height 35
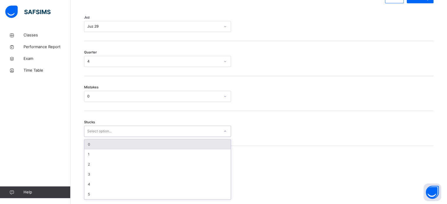
click at [88, 137] on div "option 0 focused, 1 of 6. 6 results available. Use Up and Down to choose option…" at bounding box center [157, 131] width 147 height 11
click at [88, 146] on div "0" at bounding box center [157, 143] width 146 height 10
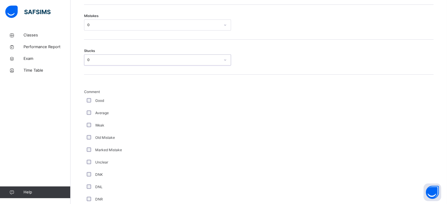
scroll to position [358, 0]
click at [87, 99] on div "Good" at bounding box center [157, 98] width 147 height 12
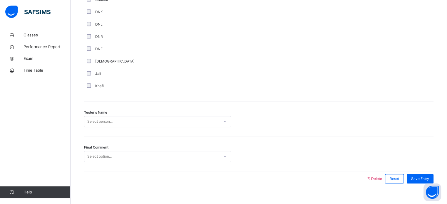
scroll to position [519, 0]
click at [94, 115] on span "Tester's Name" at bounding box center [95, 112] width 23 height 5
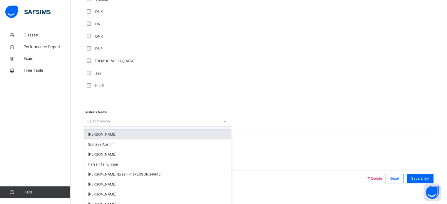
scroll to position [531, 0]
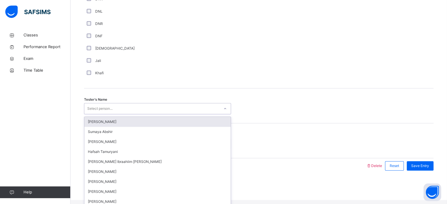
click at [94, 114] on div "option [PERSON_NAME] focused, 1 of 45. 45 results available. Use Up and Down to…" at bounding box center [157, 108] width 147 height 11
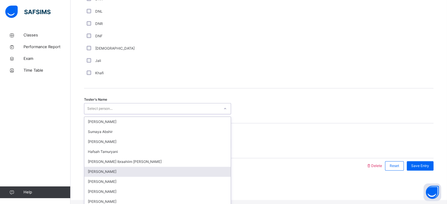
scroll to position [39, 0]
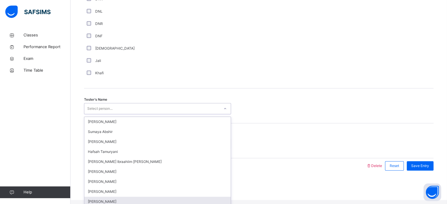
click at [92, 197] on div "[PERSON_NAME]" at bounding box center [157, 202] width 146 height 10
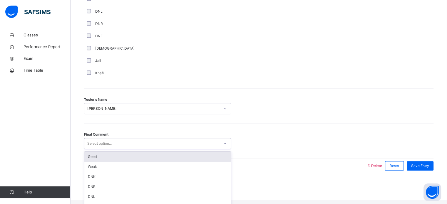
click at [91, 149] on div "Select option..." at bounding box center [99, 143] width 24 height 11
click at [94, 159] on div "Good" at bounding box center [157, 157] width 146 height 10
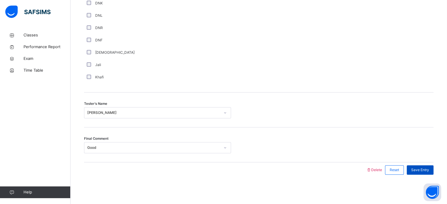
click at [420, 169] on span "Save Entry" at bounding box center [421, 170] width 18 height 5
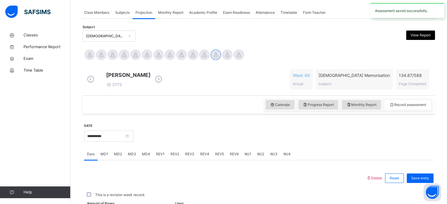
scroll to position [237, 0]
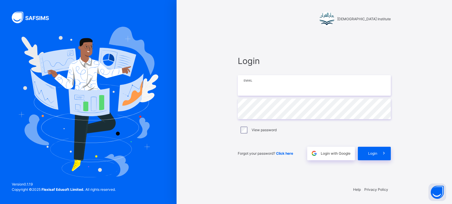
type input "**********"
click at [379, 166] on div "**********" at bounding box center [314, 108] width 165 height 148
click at [369, 159] on div "Login" at bounding box center [374, 154] width 33 height 14
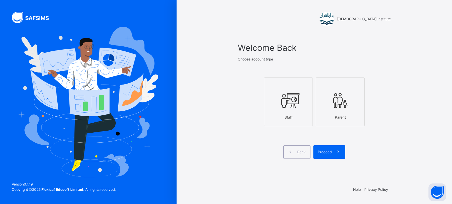
click at [289, 93] on icon at bounding box center [288, 101] width 21 height 22
click at [332, 155] on span at bounding box center [339, 153] width 14 height 14
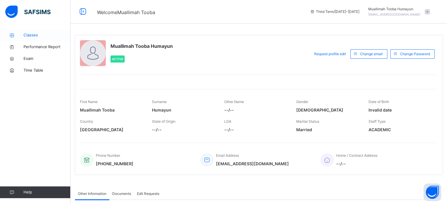
click at [40, 33] on span "Classes" at bounding box center [47, 35] width 47 height 6
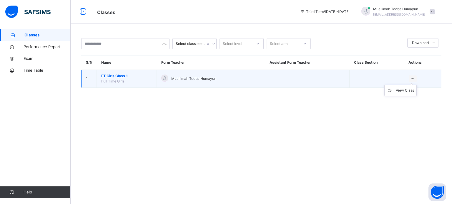
click at [413, 85] on ul "View Class" at bounding box center [400, 90] width 32 height 11
click at [402, 95] on li "View Class" at bounding box center [400, 90] width 32 height 11
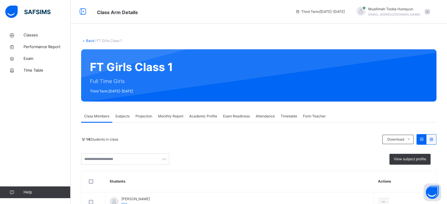
click at [150, 117] on span "Projection" at bounding box center [144, 116] width 17 height 5
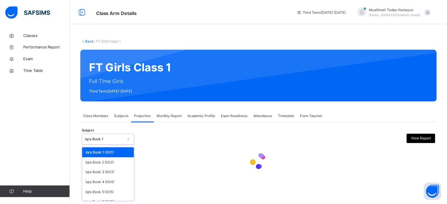
scroll to position [31, 0]
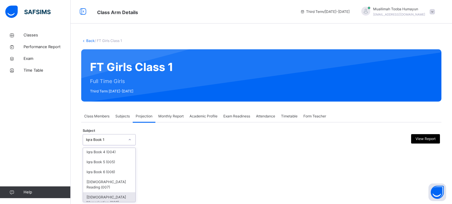
click at [105, 197] on div "[DEMOGRAPHIC_DATA] Memorisation (008)" at bounding box center [109, 200] width 52 height 15
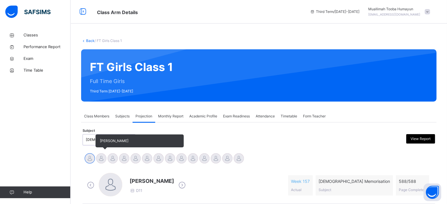
click at [98, 161] on div at bounding box center [101, 159] width 10 height 10
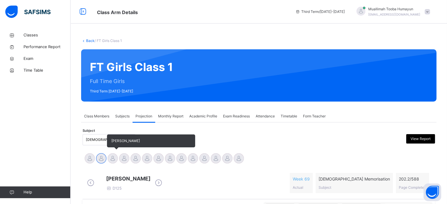
click at [113, 159] on div at bounding box center [113, 159] width 10 height 10
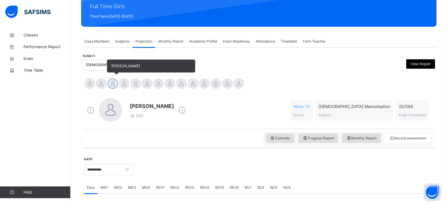
scroll to position [150, 0]
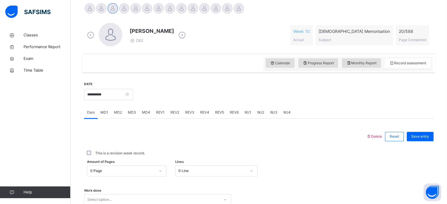
click at [105, 110] on span "MD1" at bounding box center [105, 112] width 8 height 5
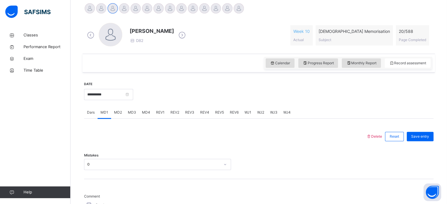
click at [119, 114] on span "MD2" at bounding box center [118, 112] width 8 height 5
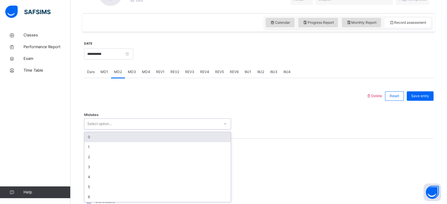
scroll to position [191, 0]
click at [96, 138] on div "0" at bounding box center [157, 137] width 146 height 10
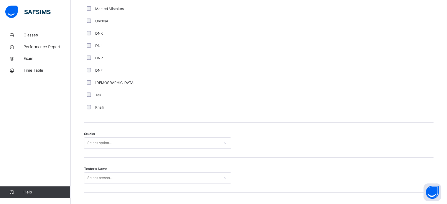
scroll to position [414, 0]
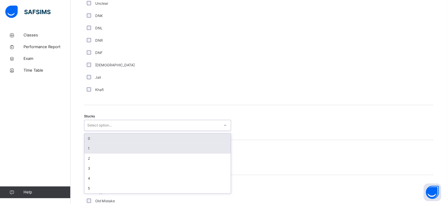
click at [91, 149] on div "1" at bounding box center [157, 149] width 146 height 10
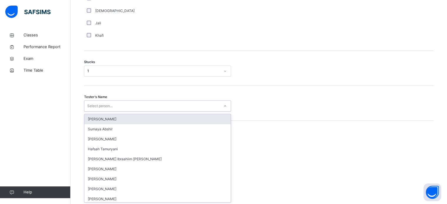
scroll to position [469, 0]
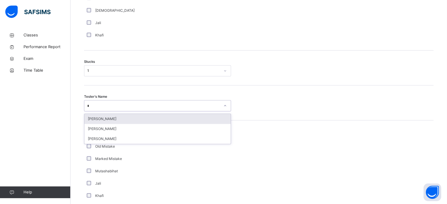
type input "**"
click at [124, 116] on div "[PERSON_NAME]" at bounding box center [157, 119] width 146 height 10
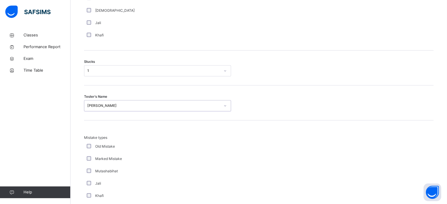
scroll to position [577, 0]
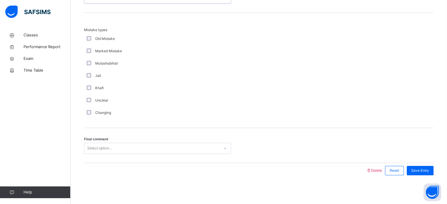
click at [134, 138] on div "Final comment Select option..." at bounding box center [259, 145] width 350 height 35
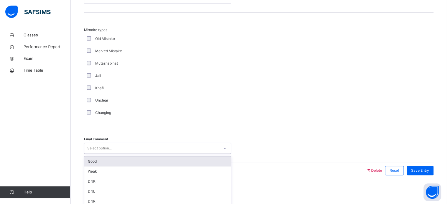
click at [131, 166] on div "Good" at bounding box center [157, 162] width 146 height 10
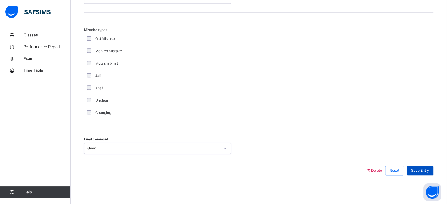
click at [420, 166] on div "Save Entry" at bounding box center [420, 170] width 27 height 9
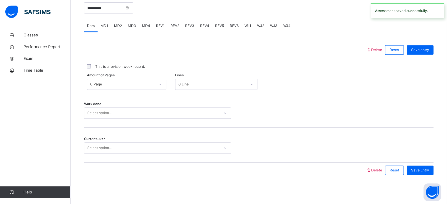
click at [133, 29] on div "MD3" at bounding box center [132, 26] width 14 height 12
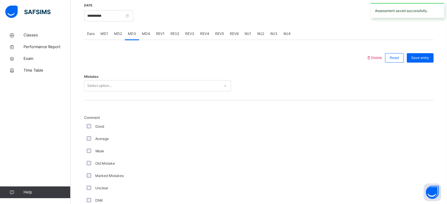
scroll to position [258, 0]
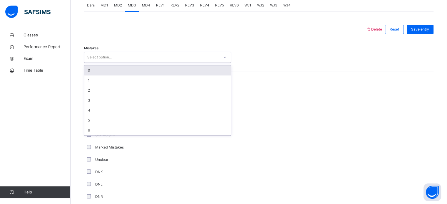
click at [103, 71] on div "0" at bounding box center [157, 71] width 146 height 10
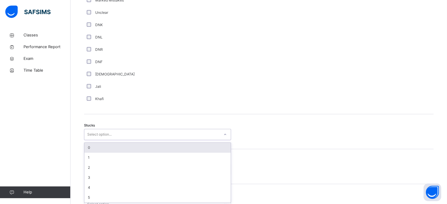
scroll to position [406, 0]
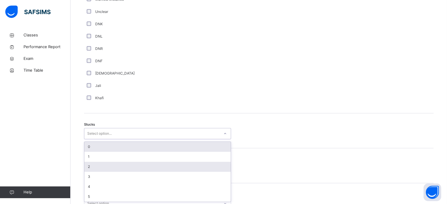
click at [91, 166] on div "2" at bounding box center [157, 167] width 146 height 10
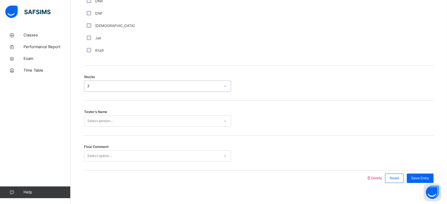
scroll to position [461, 0]
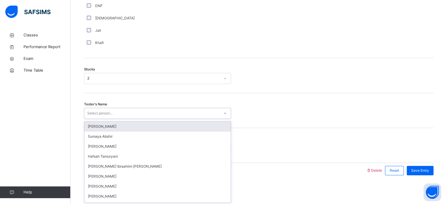
type input "*"
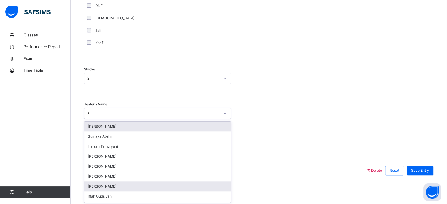
click at [100, 191] on div "[PERSON_NAME]" at bounding box center [157, 187] width 146 height 10
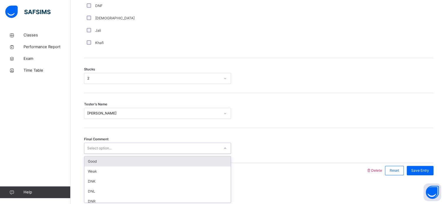
click at [146, 164] on div "Good" at bounding box center [157, 162] width 146 height 10
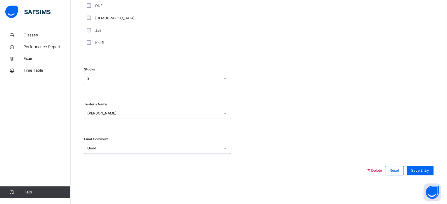
click at [424, 161] on div "Final Comment option Good, selected. 0 results available. Select is focused ,ty…" at bounding box center [259, 145] width 350 height 35
click at [426, 171] on span "Save Entry" at bounding box center [421, 170] width 18 height 5
click at [428, 171] on span "Save Entry" at bounding box center [421, 170] width 18 height 5
click at [426, 172] on span "Save Entry" at bounding box center [421, 170] width 18 height 5
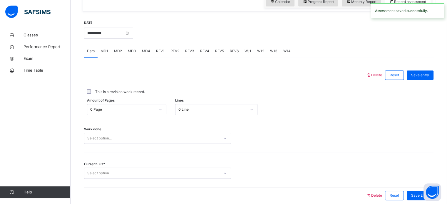
scroll to position [209, 0]
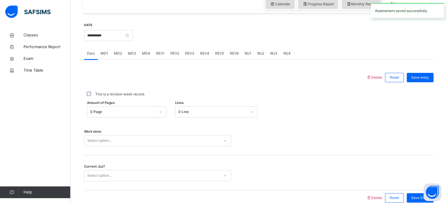
click at [148, 49] on div "MD4" at bounding box center [146, 54] width 14 height 12
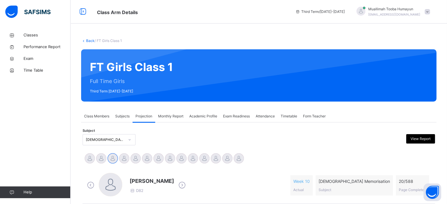
scroll to position [102, 0]
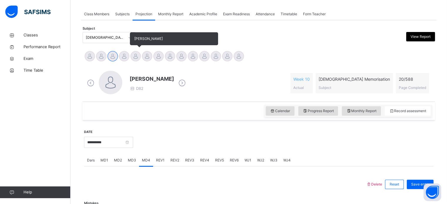
click at [137, 56] on div at bounding box center [136, 56] width 10 height 10
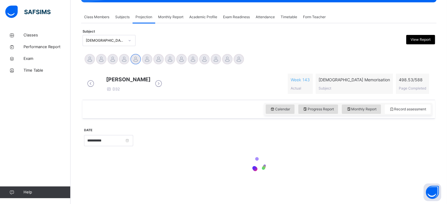
scroll to position [104, 0]
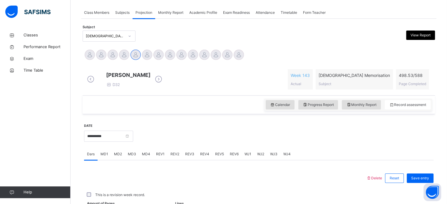
click at [240, 90] on div "Fatima Ilham D32 Week 143 Actual [DEMOGRAPHIC_DATA] Memorisation Subject 498.53…" at bounding box center [259, 79] width 347 height 20
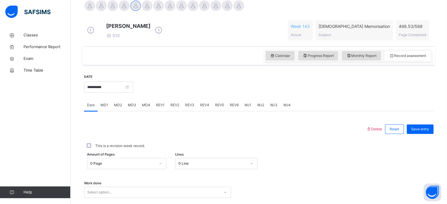
scroll to position [140, 0]
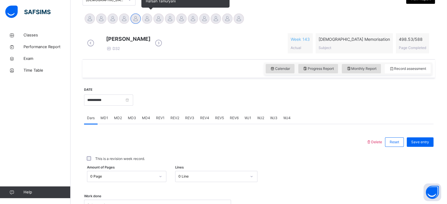
click at [144, 22] on div at bounding box center [147, 19] width 10 height 10
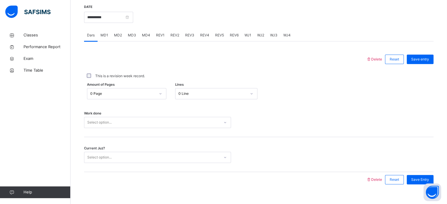
scroll to position [215, 0]
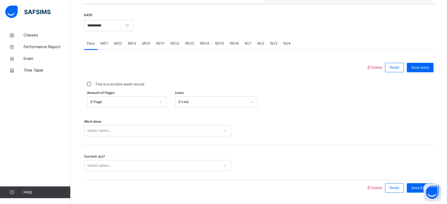
click at [184, 49] on div "REV3" at bounding box center [189, 44] width 15 height 12
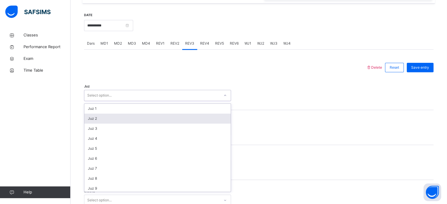
drag, startPoint x: 133, startPoint y: 103, endPoint x: 115, endPoint y: 127, distance: 30.3
click at [115, 101] on div "option Juz 2 focused, 2 of 30. 30 results available. Use Up and Down to choose …" at bounding box center [157, 95] width 147 height 11
click at [115, 124] on div "Juz 2" at bounding box center [157, 119] width 146 height 10
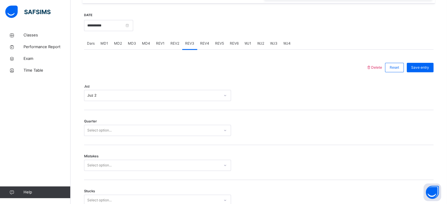
click at [115, 127] on div "Quarter Select option..." at bounding box center [259, 127] width 350 height 35
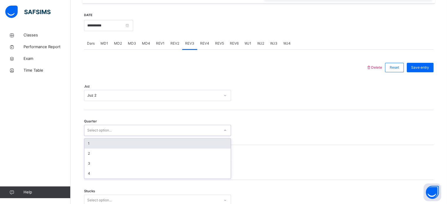
click at [109, 134] on div "Select option..." at bounding box center [99, 130] width 24 height 11
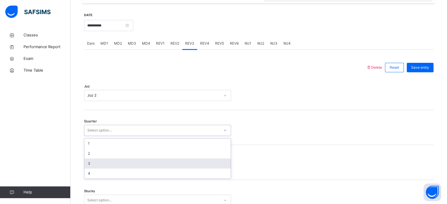
click at [90, 169] on div "3" at bounding box center [157, 164] width 146 height 10
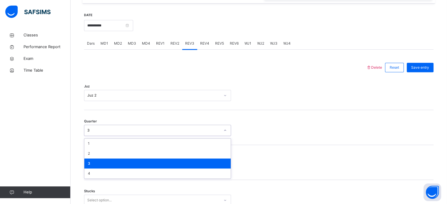
drag, startPoint x: 97, startPoint y: 134, endPoint x: 93, endPoint y: 172, distance: 38.5
click at [93, 136] on div "option 3, selected. option 3 focused, 3 of 4. 4 results available. Use Up and D…" at bounding box center [157, 130] width 147 height 11
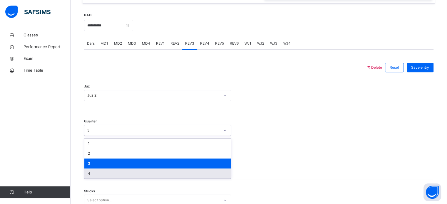
click at [91, 176] on div "4" at bounding box center [157, 174] width 146 height 10
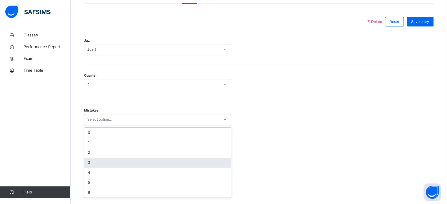
click at [119, 125] on div "option 3 focused, 4 of 7. 7 results available. Use Up and Down to choose option…" at bounding box center [157, 119] width 147 height 11
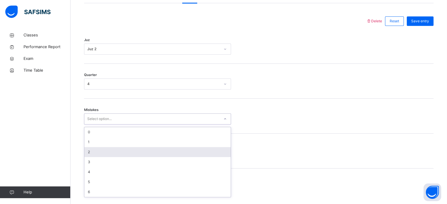
click at [99, 157] on div "2" at bounding box center [157, 152] width 146 height 10
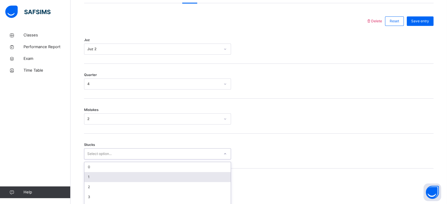
scroll to position [286, 0]
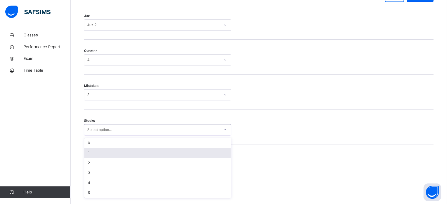
click at [99, 136] on div "option 1 focused, 2 of 6. 6 results available. Use Up and Down to choose option…" at bounding box center [157, 129] width 147 height 11
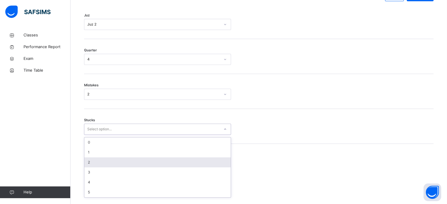
click at [96, 166] on div "2" at bounding box center [157, 163] width 146 height 10
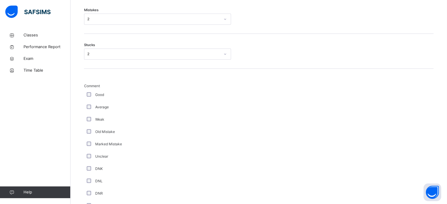
scroll to position [440, 0]
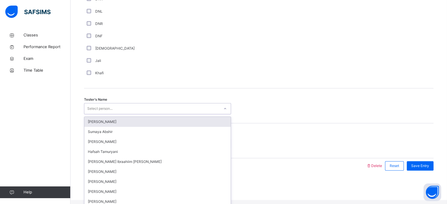
click at [113, 112] on div "Select person..." at bounding box center [99, 108] width 25 height 11
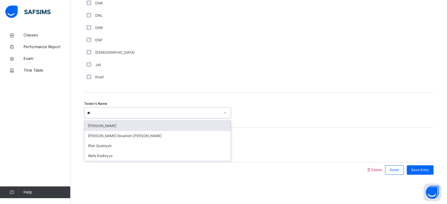
type input "***"
click at [100, 124] on div "[PERSON_NAME]" at bounding box center [157, 126] width 146 height 10
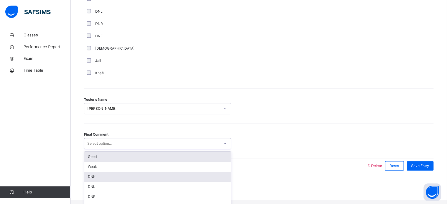
click at [89, 182] on div "DNK" at bounding box center [157, 177] width 146 height 10
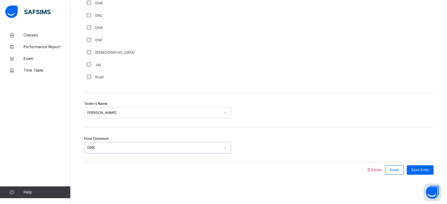
click at [429, 162] on div "Final Comment option DNK, selected. 0 results available. Select is focused ,typ…" at bounding box center [259, 145] width 350 height 35
click at [425, 169] on span "Save Entry" at bounding box center [421, 170] width 18 height 5
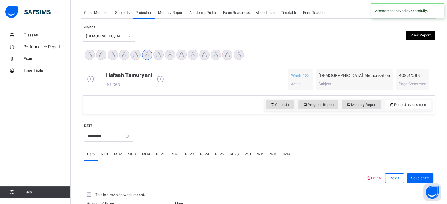
scroll to position [237, 0]
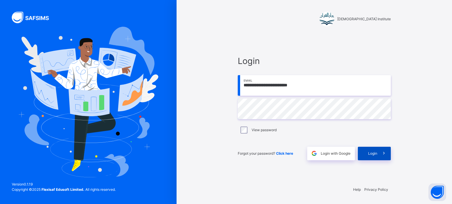
click at [373, 157] on div "Login" at bounding box center [374, 154] width 33 height 14
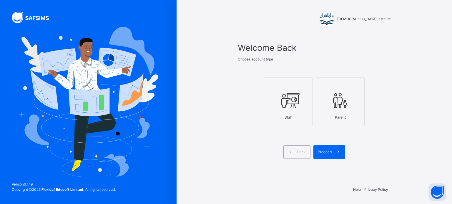
click at [334, 154] on span at bounding box center [339, 153] width 14 height 14
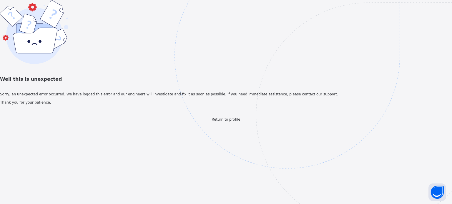
click at [225, 122] on span "Return to profile" at bounding box center [225, 120] width 29 height 4
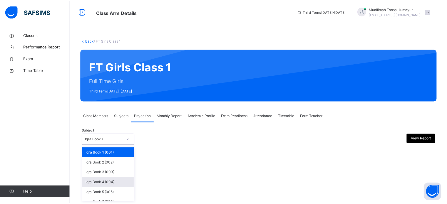
scroll to position [31, 0]
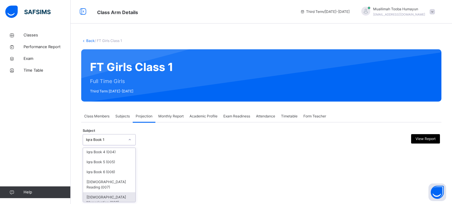
click at [105, 193] on div "[DEMOGRAPHIC_DATA] Memorisation (008)" at bounding box center [109, 200] width 52 height 15
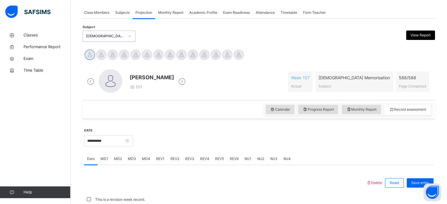
scroll to position [237, 0]
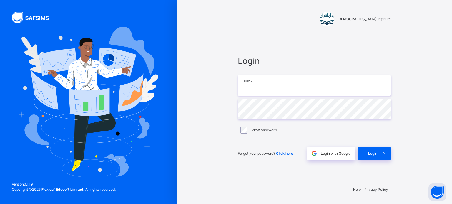
type input "**********"
click at [377, 151] on span "Login" at bounding box center [372, 153] width 9 height 5
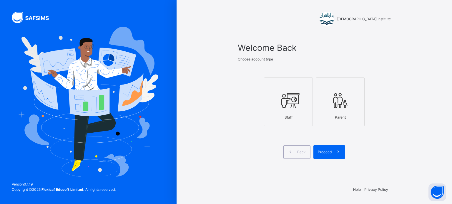
click at [311, 101] on label "Staff" at bounding box center [288, 102] width 49 height 49
click at [318, 153] on span "Proceed" at bounding box center [325, 152] width 14 height 5
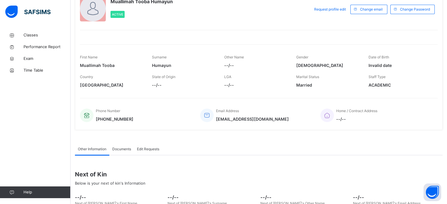
scroll to position [44, 0]
click at [40, 35] on span "Classes" at bounding box center [47, 35] width 47 height 6
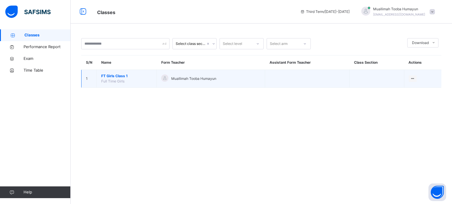
click at [112, 77] on span "FT Girls Class 1" at bounding box center [126, 76] width 51 height 5
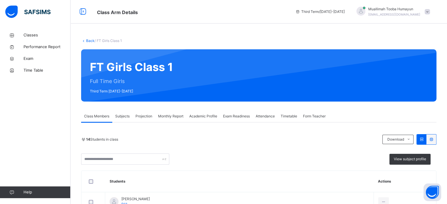
click at [156, 112] on div "Monthly Report" at bounding box center [170, 117] width 31 height 12
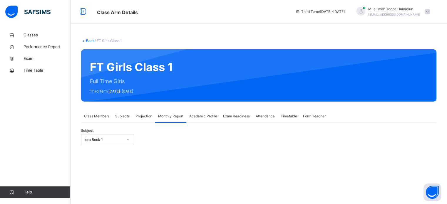
click at [140, 118] on span "Projection" at bounding box center [144, 116] width 17 height 5
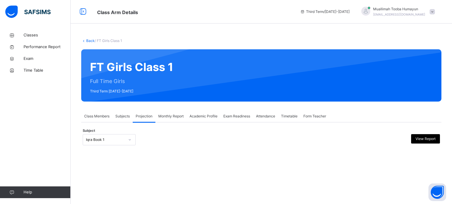
click at [112, 142] on div "Iqra Book 1" at bounding box center [105, 139] width 39 height 5
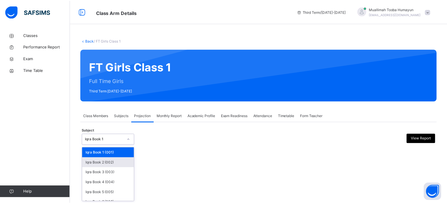
scroll to position [31, 0]
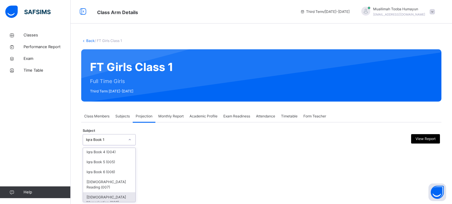
click at [111, 197] on div "[DEMOGRAPHIC_DATA] Memorisation (008)" at bounding box center [109, 200] width 52 height 15
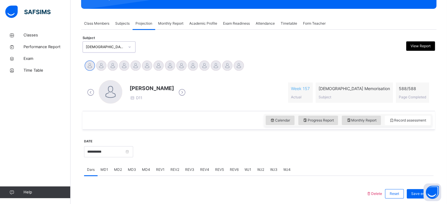
scroll to position [96, 0]
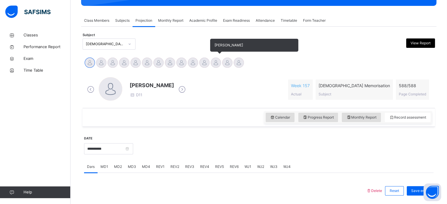
click at [215, 62] on div at bounding box center [216, 63] width 10 height 10
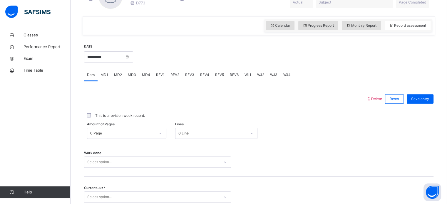
scroll to position [212, 0]
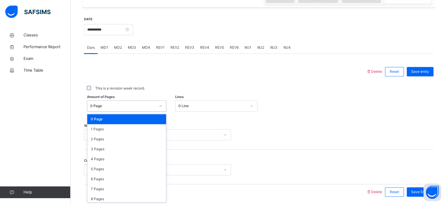
click at [162, 110] on div at bounding box center [161, 105] width 10 height 9
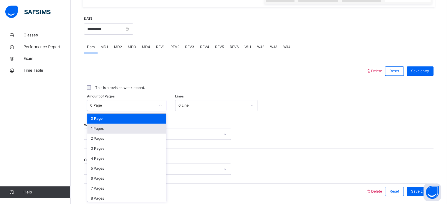
click at [140, 126] on div "1 Pages" at bounding box center [126, 129] width 79 height 10
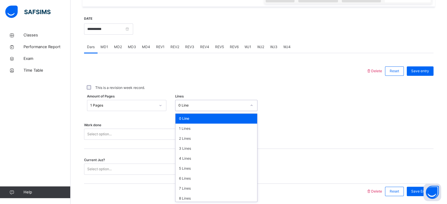
click at [217, 103] on div "0 Line" at bounding box center [213, 105] width 68 height 5
click at [197, 167] on div "5 Lines" at bounding box center [217, 169] width 82 height 10
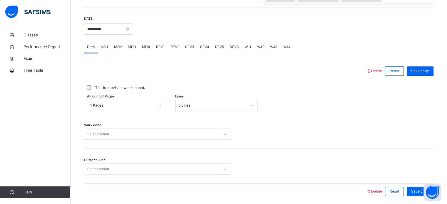
scroll to position [237, 0]
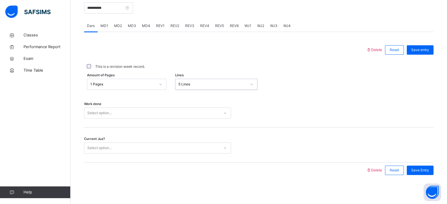
click at [200, 119] on div "Select option..." at bounding box center [157, 113] width 147 height 11
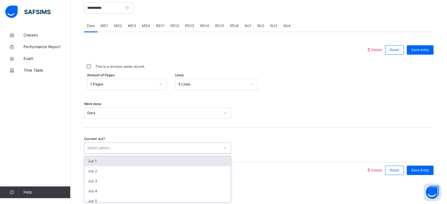
click at [207, 144] on div "Select option..." at bounding box center [151, 148] width 135 height 9
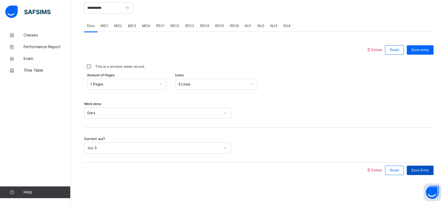
click at [434, 171] on div "Save Entry" at bounding box center [420, 170] width 27 height 9
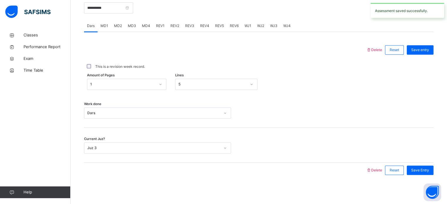
click at [144, 26] on span "MD4" at bounding box center [146, 25] width 8 height 5
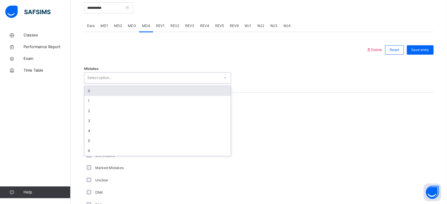
click at [136, 76] on div "Select option..." at bounding box center [151, 78] width 135 height 9
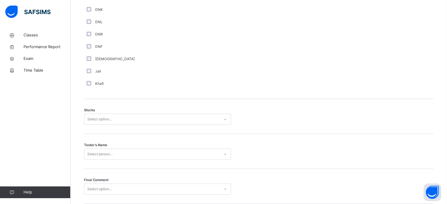
scroll to position [461, 0]
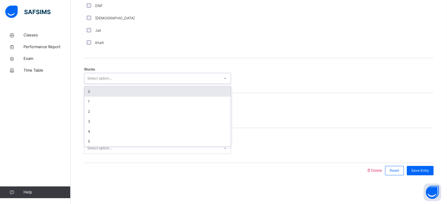
click at [192, 80] on div "Select option..." at bounding box center [151, 78] width 135 height 9
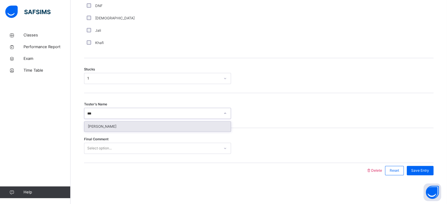
type input "****"
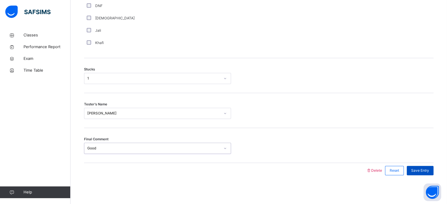
click at [425, 170] on span "Save Entry" at bounding box center [421, 170] width 18 height 5
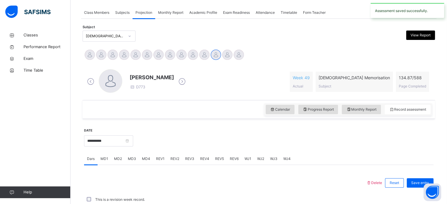
scroll to position [237, 0]
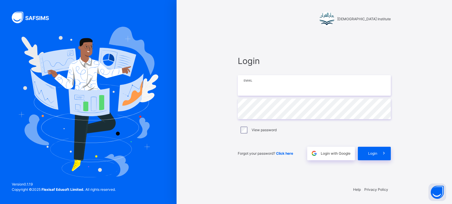
type input "**********"
